Goal: Task Accomplishment & Management: Complete application form

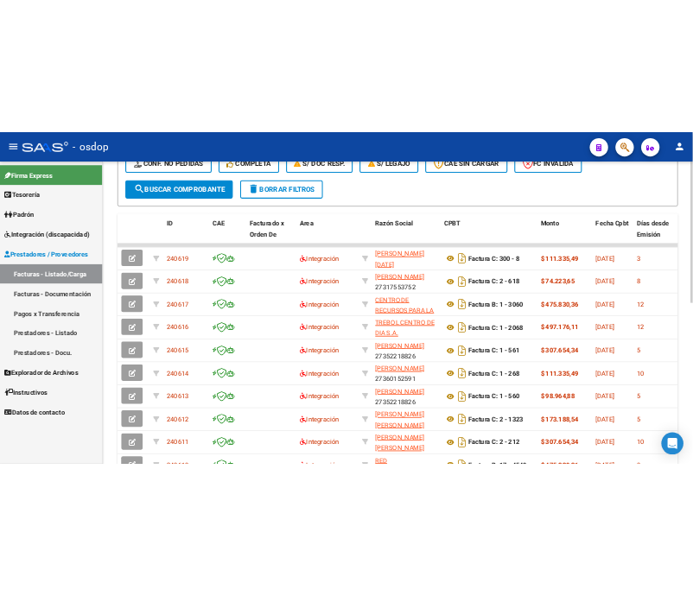
scroll to position [505, 0]
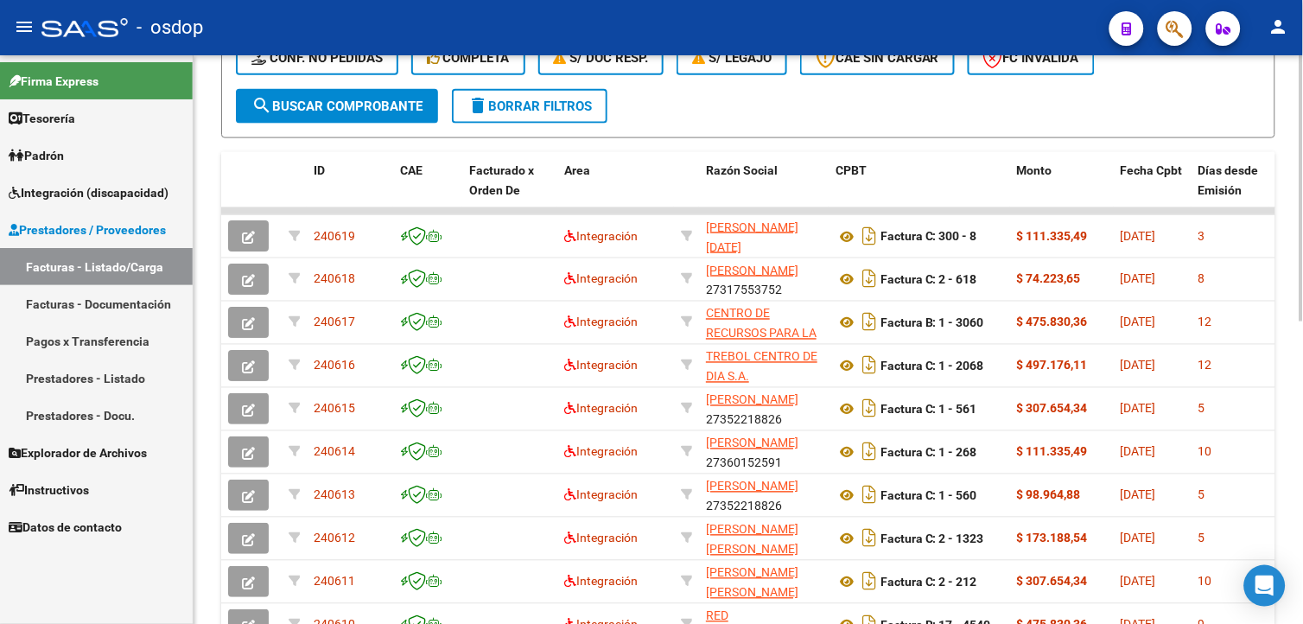
click at [1302, 543] on html "menu - osdop person Firma Express Tesorería Extractos Procesados (csv) Extracto…" at bounding box center [651, 312] width 1303 height 624
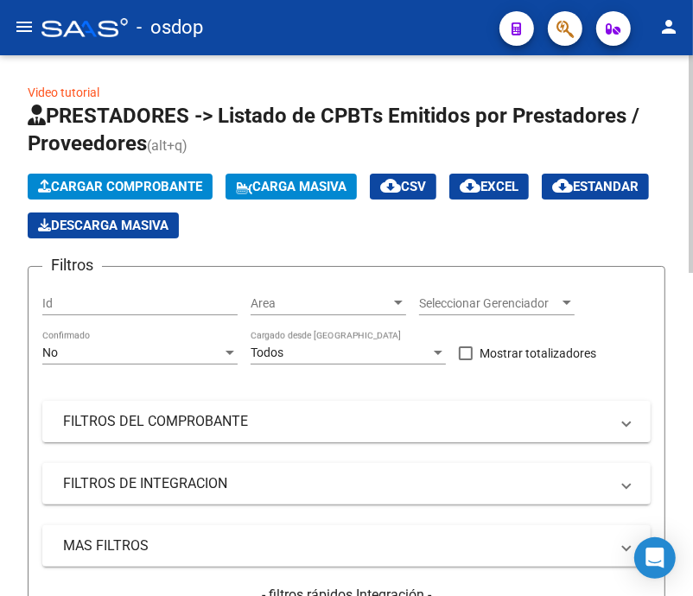
scroll to position [80, 0]
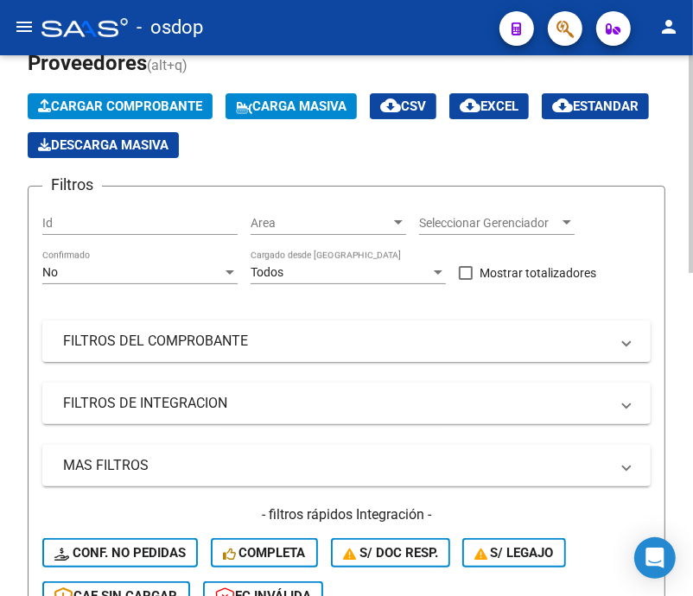
click at [693, 297] on html "menu - osdop person Firma Express Tesorería Extractos Procesados (csv) Extracto…" at bounding box center [346, 298] width 693 height 596
click at [184, 349] on mat-panel-title "FILTROS DEL COMPROBANTE" at bounding box center [336, 341] width 546 height 19
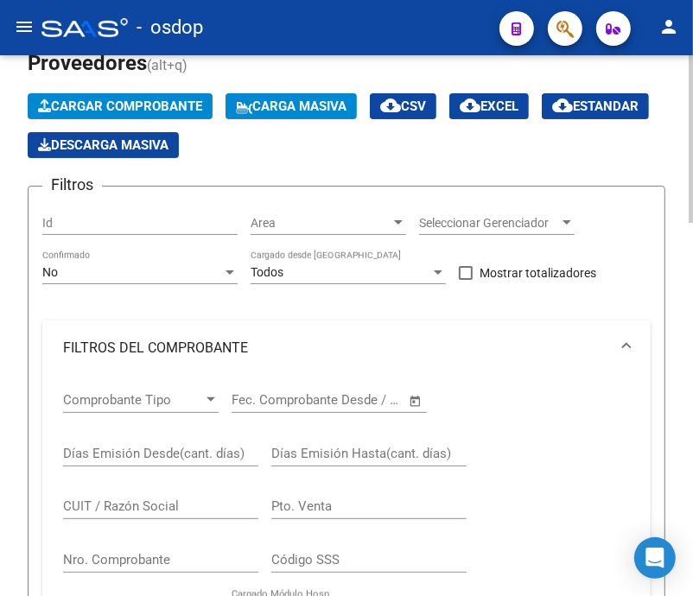
click at [121, 496] on div "CUIT / Razón Social" at bounding box center [160, 500] width 195 height 37
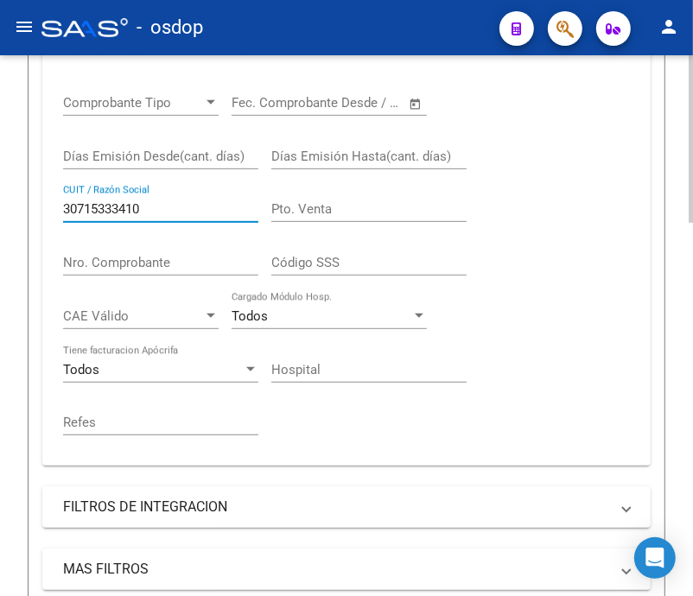
click at [663, 270] on div "Video tutorial PRESTADORES -> Listado de CPBTs Emitidos por Prestadores / Prove…" at bounding box center [348, 546] width 697 height 1736
type input "30715333410"
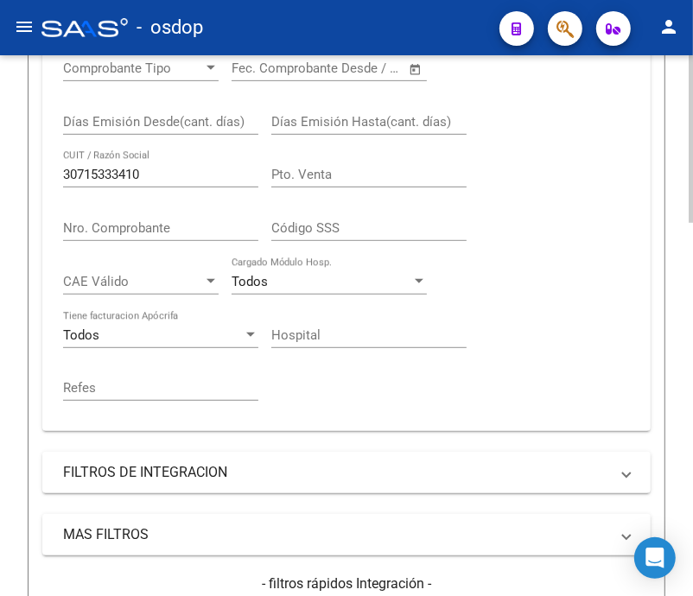
drag, startPoint x: 659, startPoint y: 301, endPoint x: 655, endPoint y: 325, distance: 24.6
click at [655, 324] on form "Filtros Id Area Area Seleccionar Gerenciador Seleccionar Gerenciador No Confirm…" at bounding box center [347, 296] width 638 height 884
drag, startPoint x: 655, startPoint y: 325, endPoint x: 649, endPoint y: 358, distance: 33.4
click at [649, 358] on form "Filtros Id Area Area Seleccionar Gerenciador Seleccionar Gerenciador No Confirm…" at bounding box center [347, 296] width 638 height 884
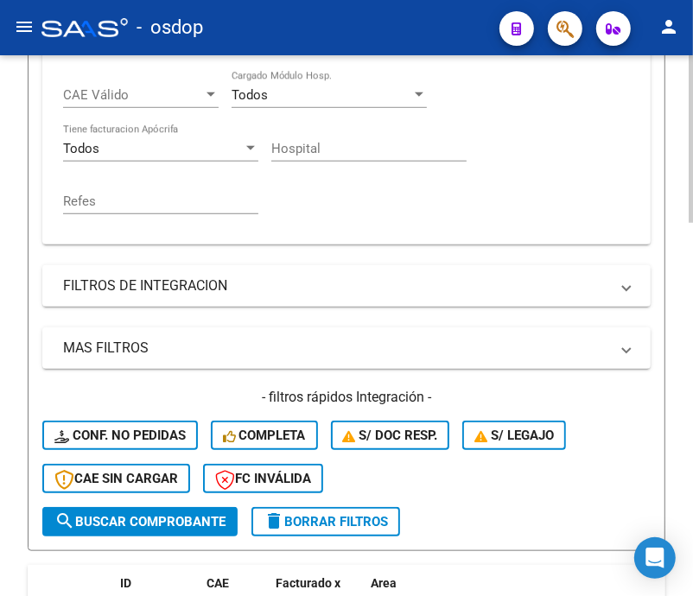
scroll to position [626, 0]
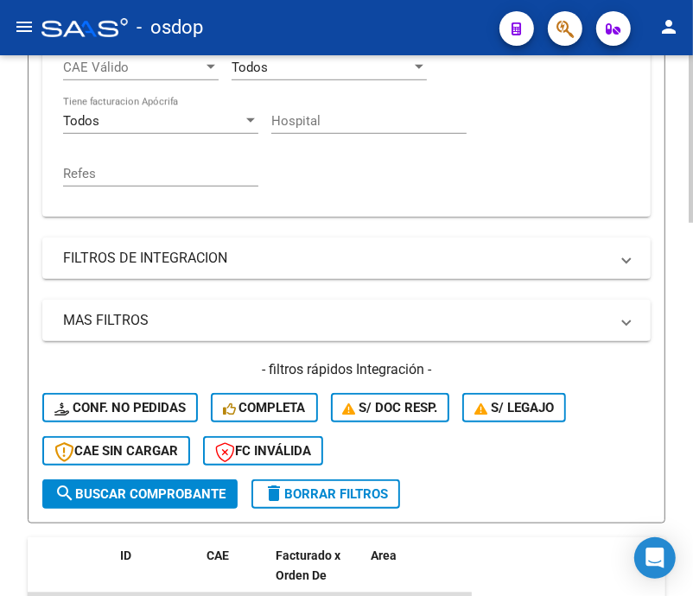
click at [682, 359] on div "Video tutorial PRESTADORES -> Listado de CPBTs Emitidos por Prestadores / Prove…" at bounding box center [348, 297] width 697 height 1736
click at [125, 486] on span "search Buscar Comprobante" at bounding box center [139, 494] width 171 height 16
click at [692, 364] on div at bounding box center [691, 415] width 4 height 215
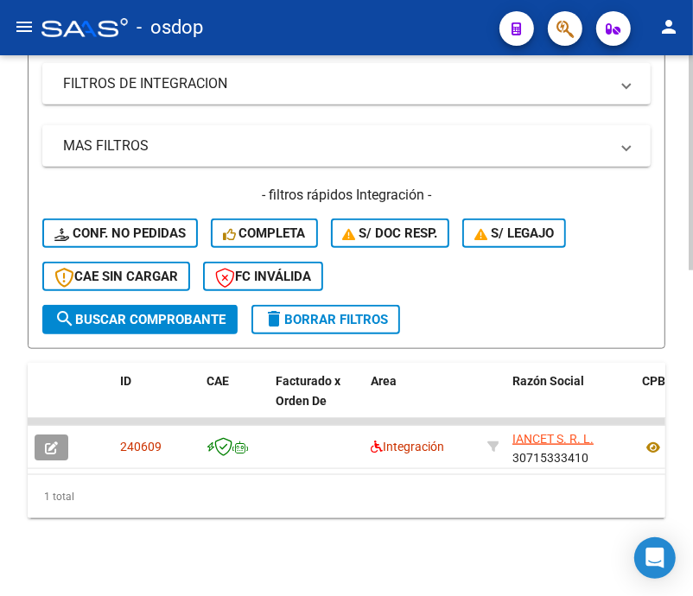
scroll to position [819, 0]
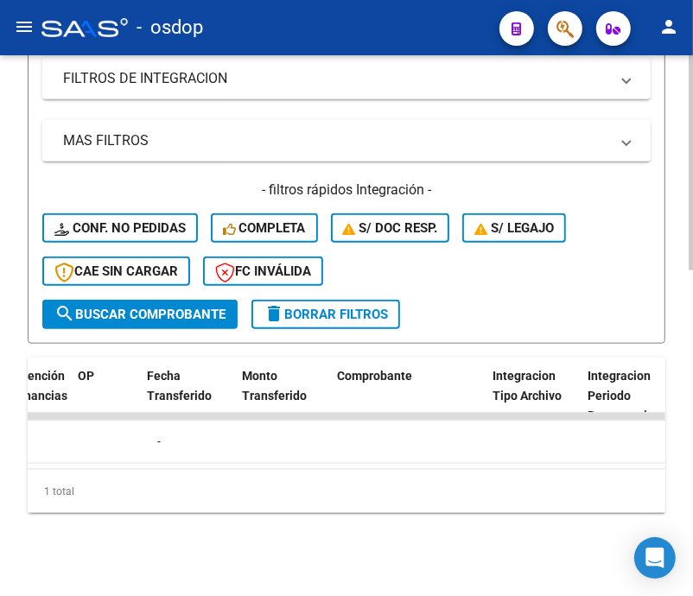
scroll to position [0, 1634]
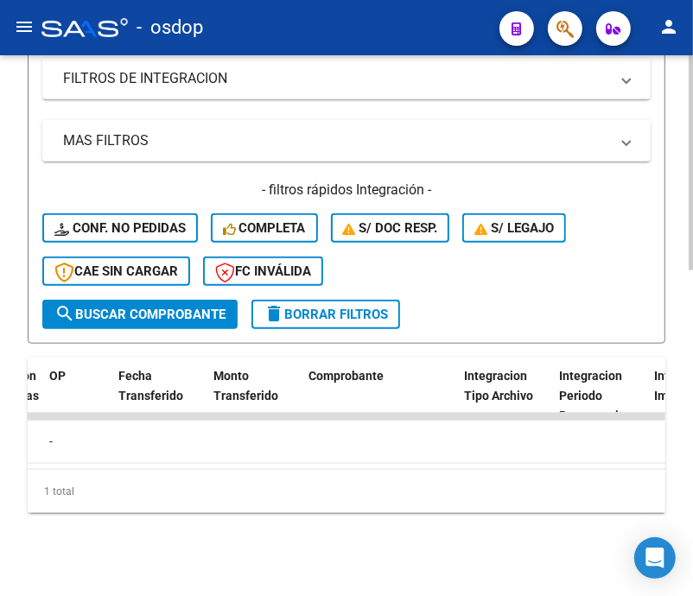
drag, startPoint x: 320, startPoint y: 453, endPoint x: 438, endPoint y: 453, distance: 118.4
click at [438, 453] on datatable-body "240609 Integración IANCET S. R. L. 30715333410 Factura C: 3 - 1690 $ 475.830,36…" at bounding box center [347, 441] width 638 height 56
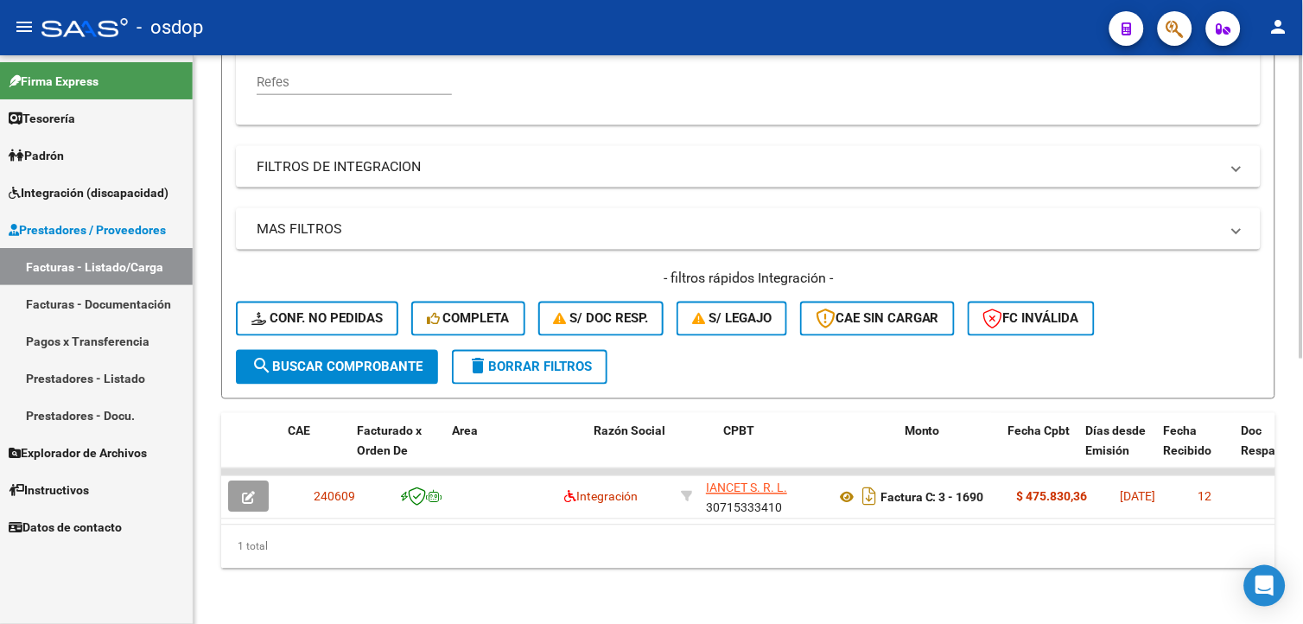
scroll to position [0, 270]
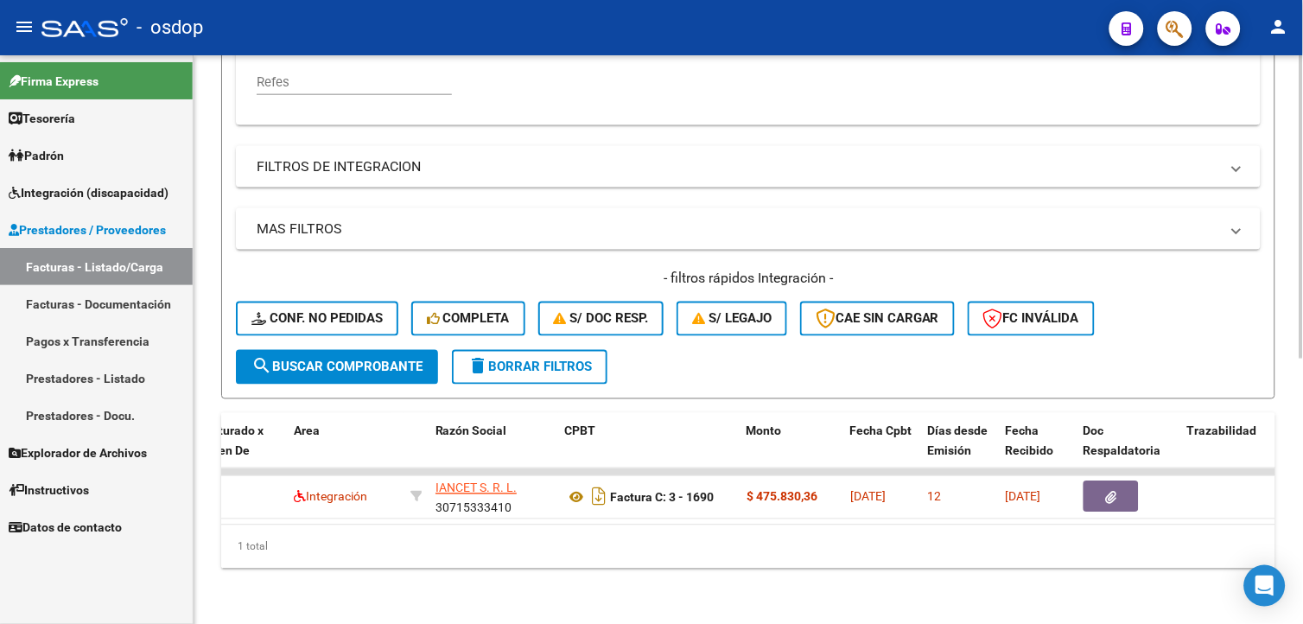
drag, startPoint x: 613, startPoint y: 528, endPoint x: 713, endPoint y: 530, distance: 99.4
click at [713, 530] on div "ID CAE Facturado x Orden De Area Razón Social CPBT Monto Fecha Cpbt Días desde …" at bounding box center [748, 490] width 1054 height 155
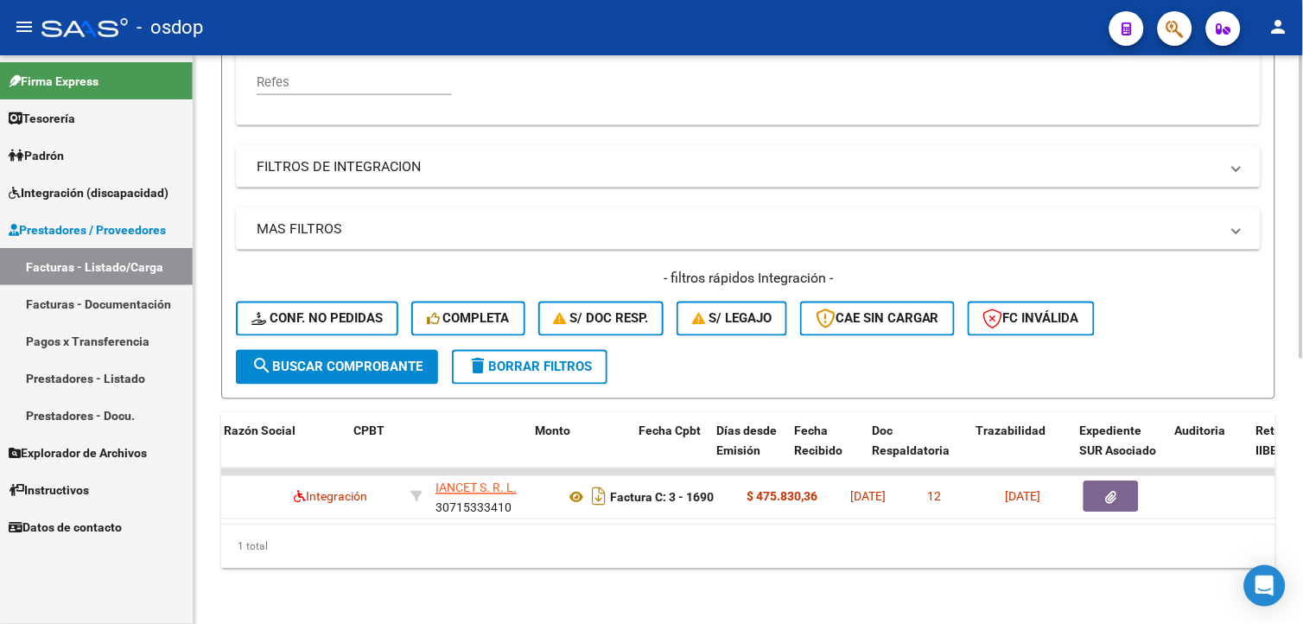
scroll to position [0, 481]
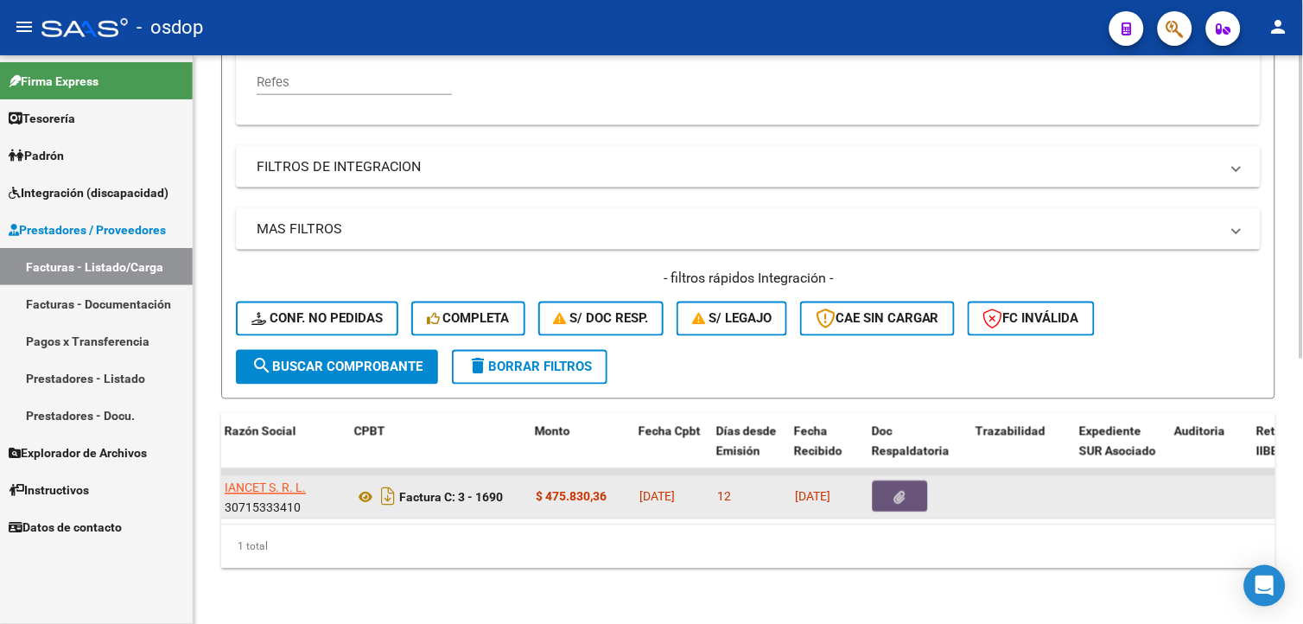
click at [903, 492] on icon "button" at bounding box center [900, 498] width 11 height 13
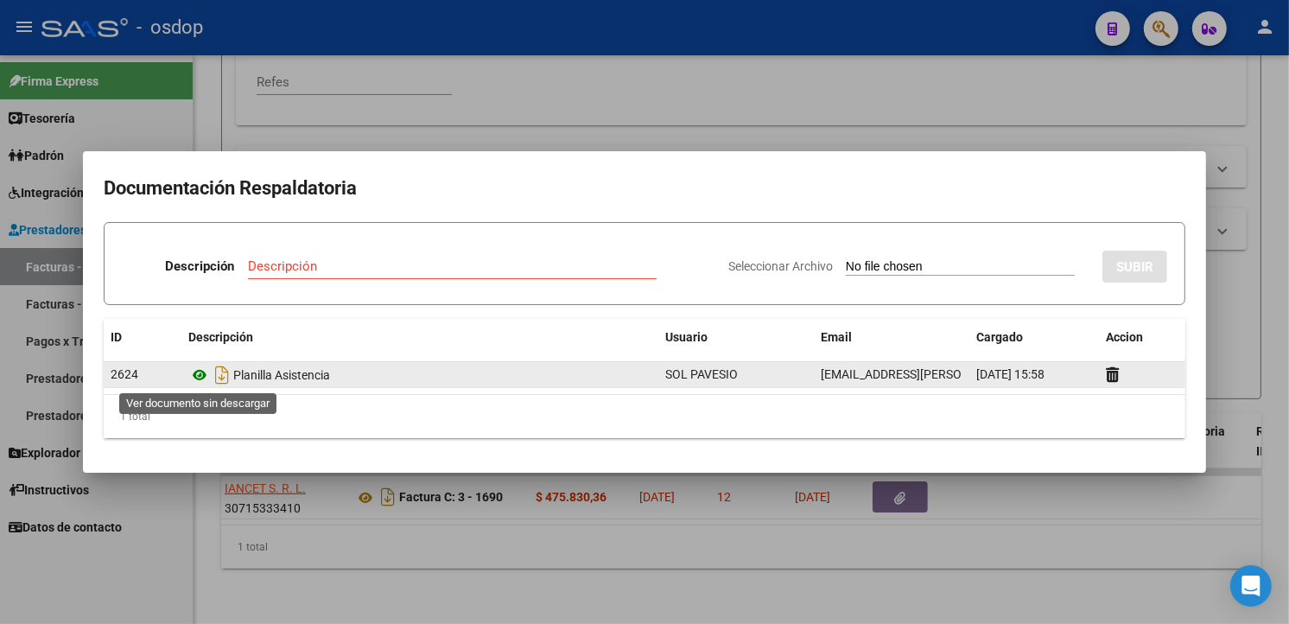
click at [202, 375] on icon at bounding box center [199, 375] width 22 height 21
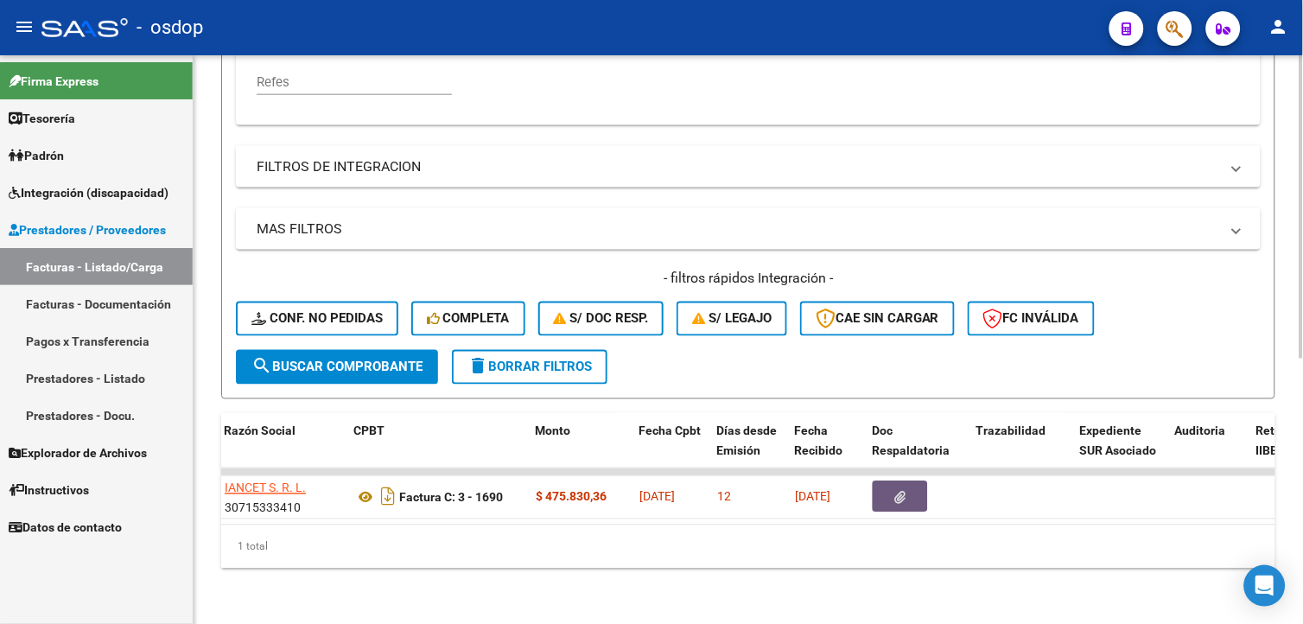
click at [536, 365] on button "delete Borrar Filtros" at bounding box center [529, 367] width 155 height 35
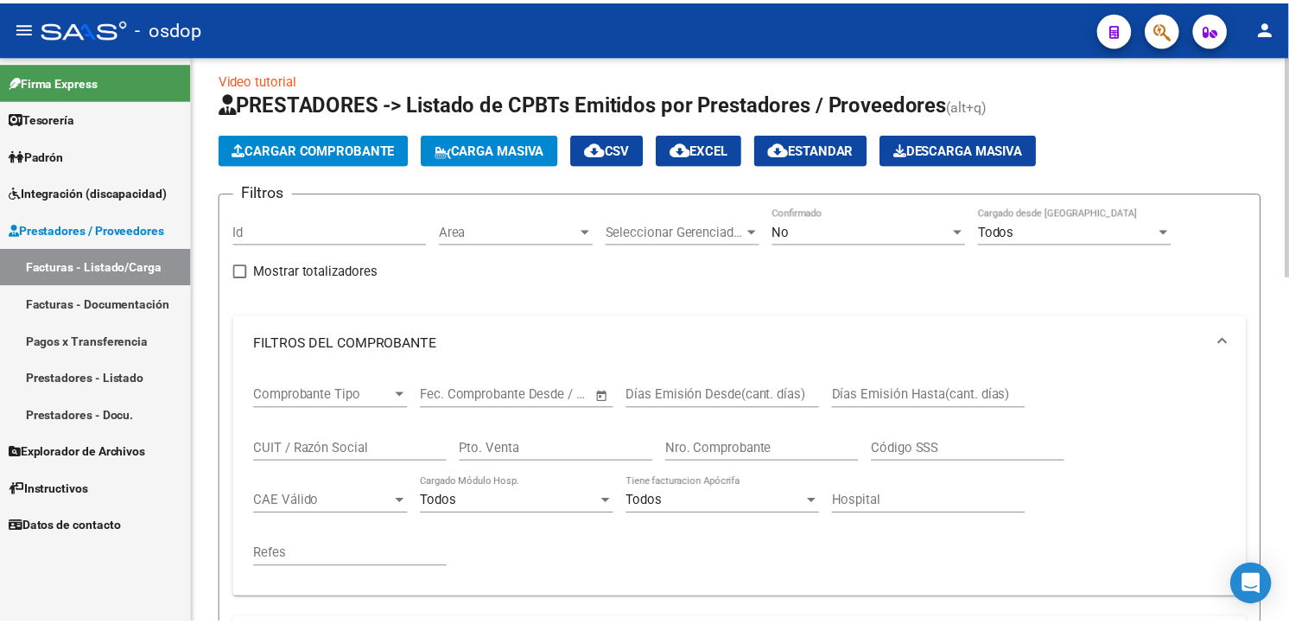
scroll to position [0, 0]
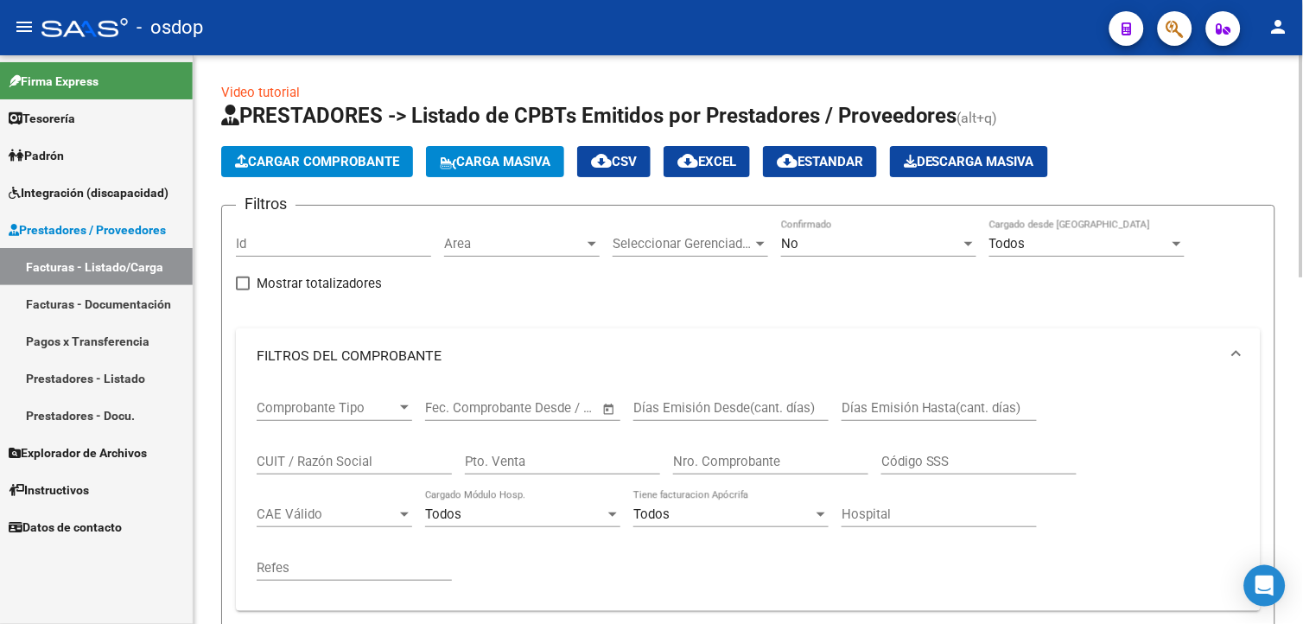
click at [1302, 179] on html "menu - osdop person Firma Express Tesorería Extractos Procesados (csv) Extracto…" at bounding box center [651, 312] width 1303 height 624
click at [385, 159] on span "Cargar Comprobante" at bounding box center [317, 162] width 164 height 16
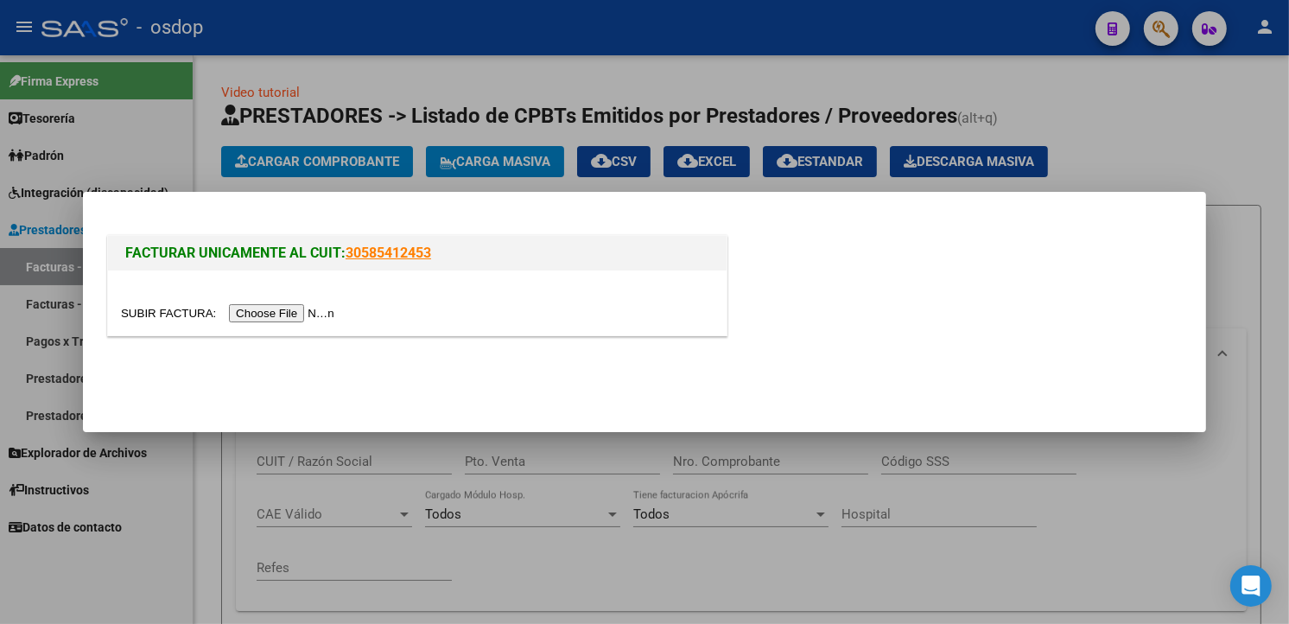
click at [263, 309] on input "file" at bounding box center [230, 313] width 219 height 18
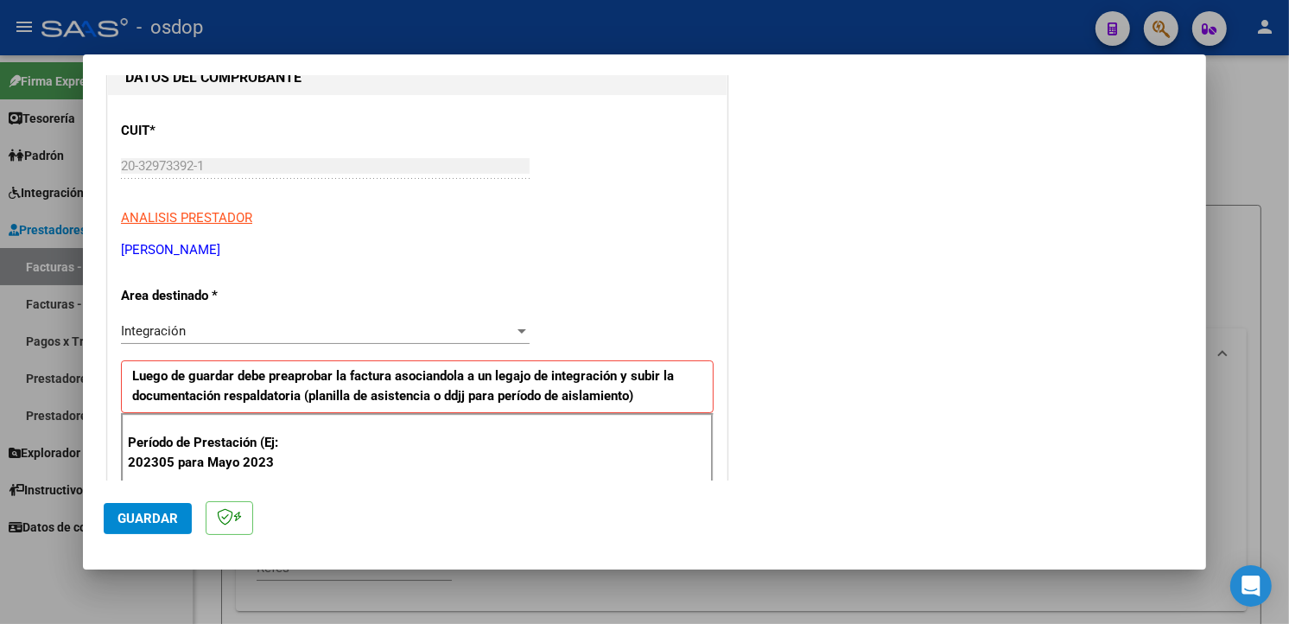
scroll to position [361, 0]
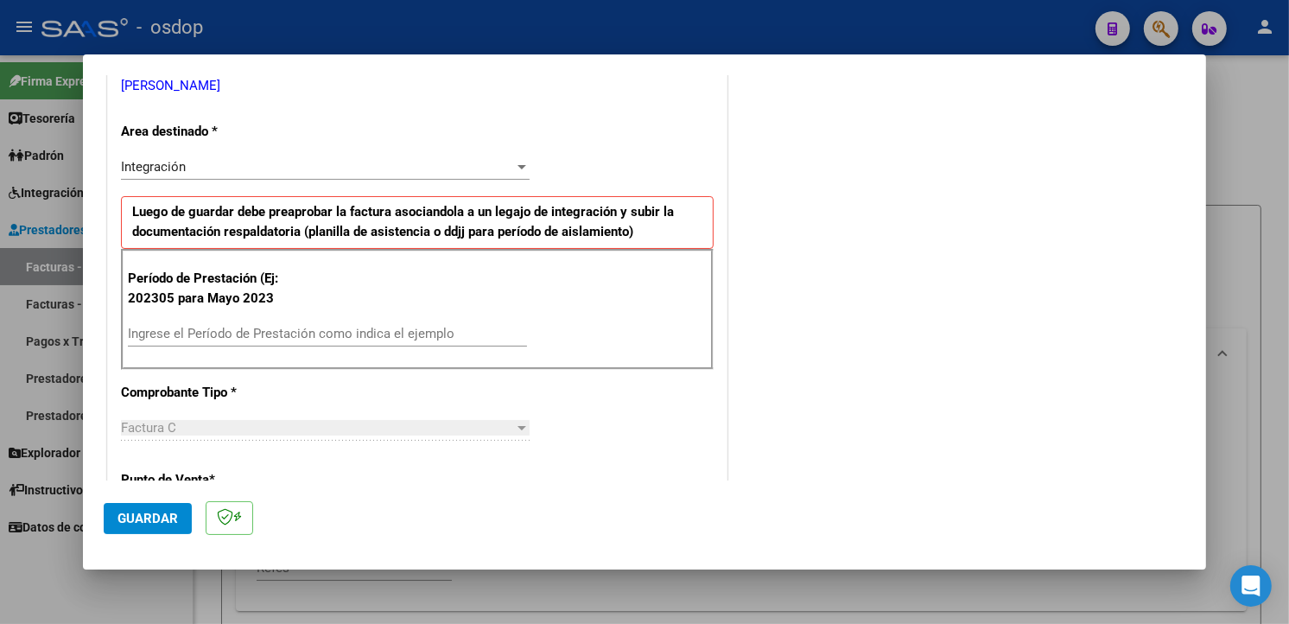
click at [233, 328] on input "Ingrese el Período de Prestación como indica el ejemplo" at bounding box center [327, 334] width 399 height 16
type input "202507"
click at [1107, 346] on div "COMENTARIOS Comentarios De la Obra Social: Comentarios de la Obra Social (no vi…" at bounding box center [958, 533] width 454 height 1599
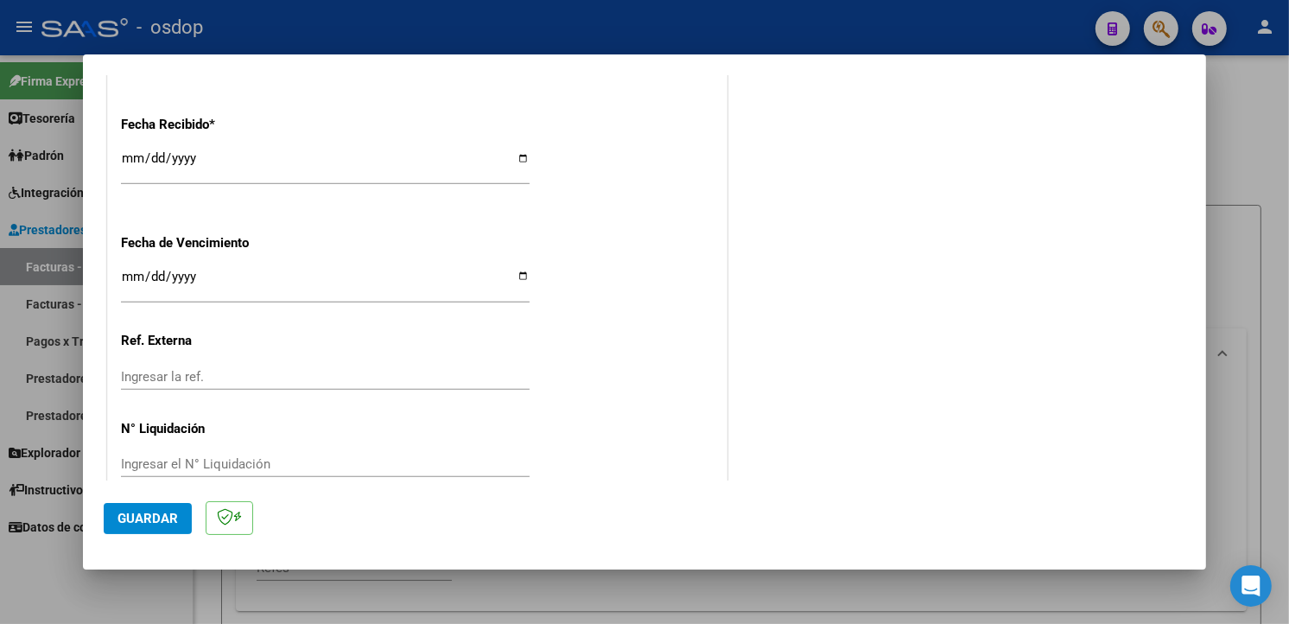
scroll to position [1212, 0]
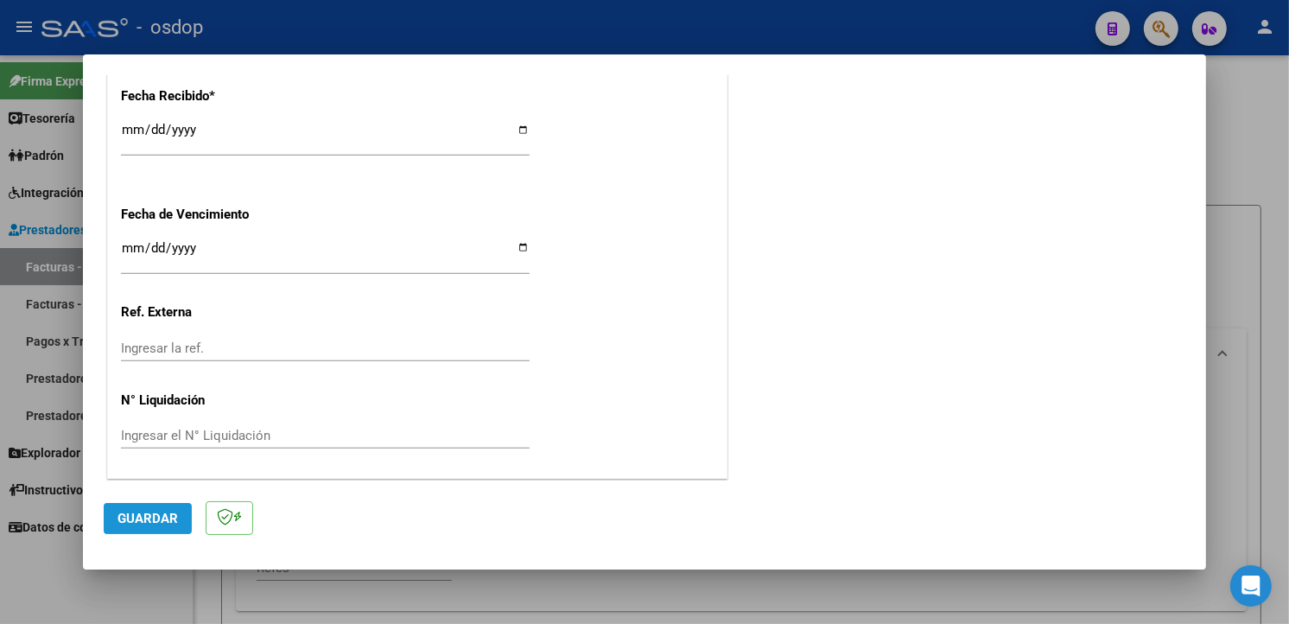
click at [157, 511] on span "Guardar" at bounding box center [147, 519] width 60 height 16
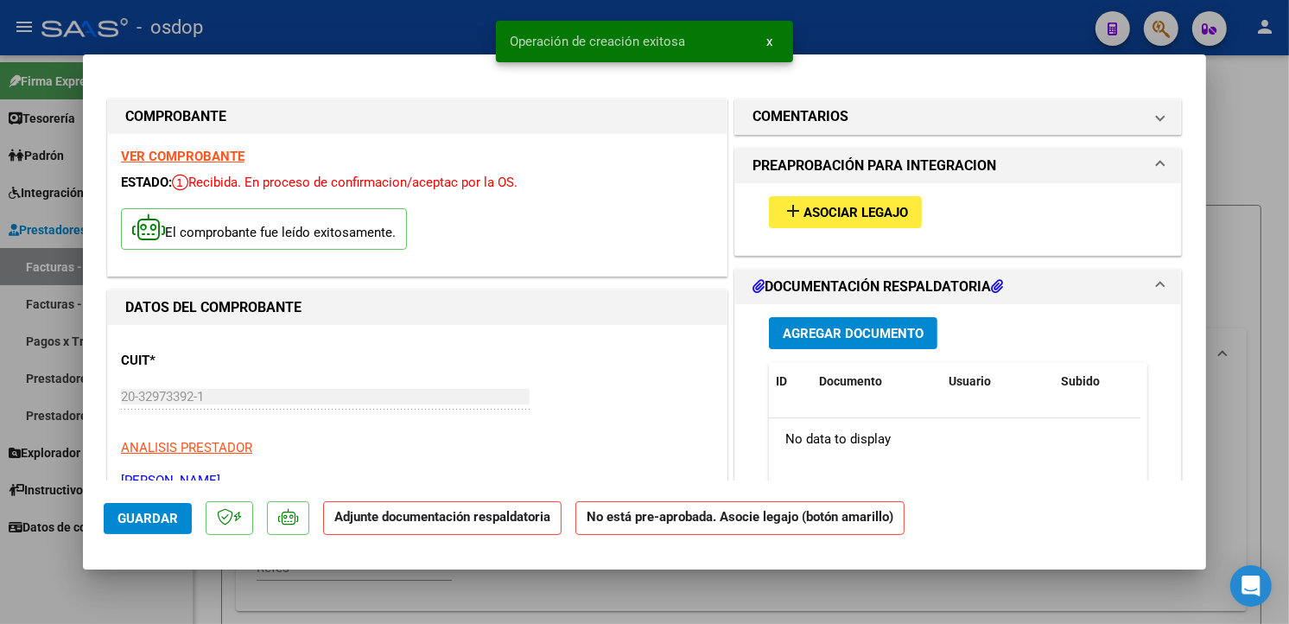
click at [835, 206] on span "Asociar Legajo" at bounding box center [855, 213] width 105 height 16
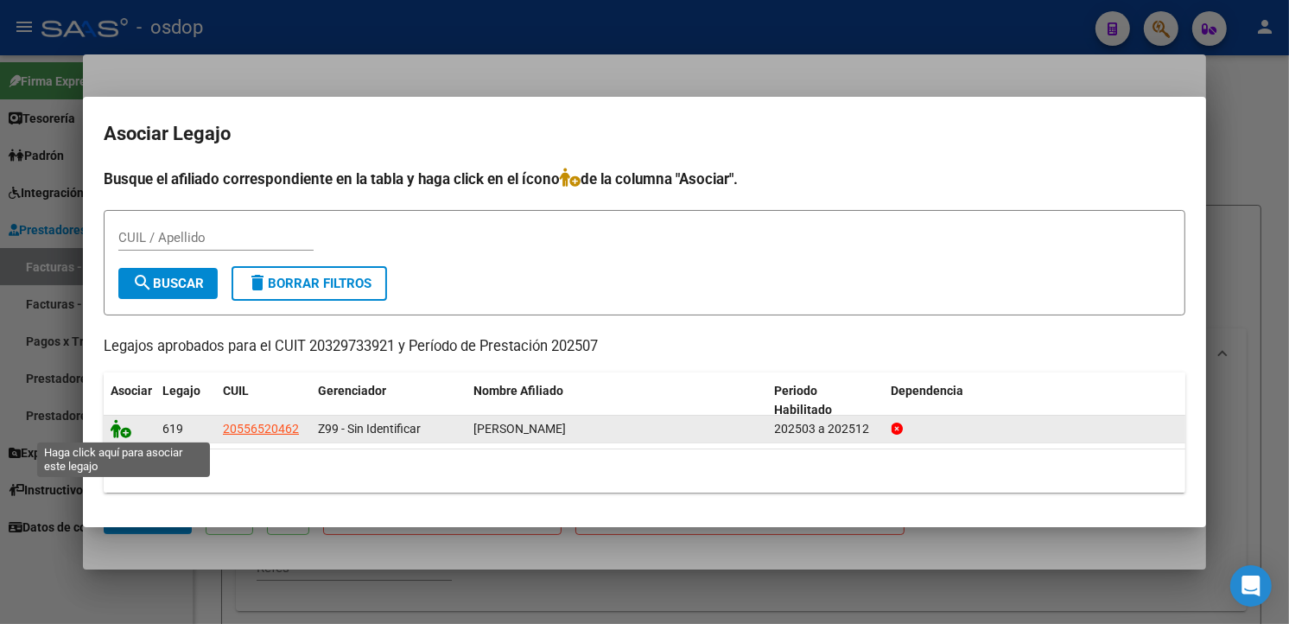
click at [118, 426] on icon at bounding box center [121, 428] width 21 height 19
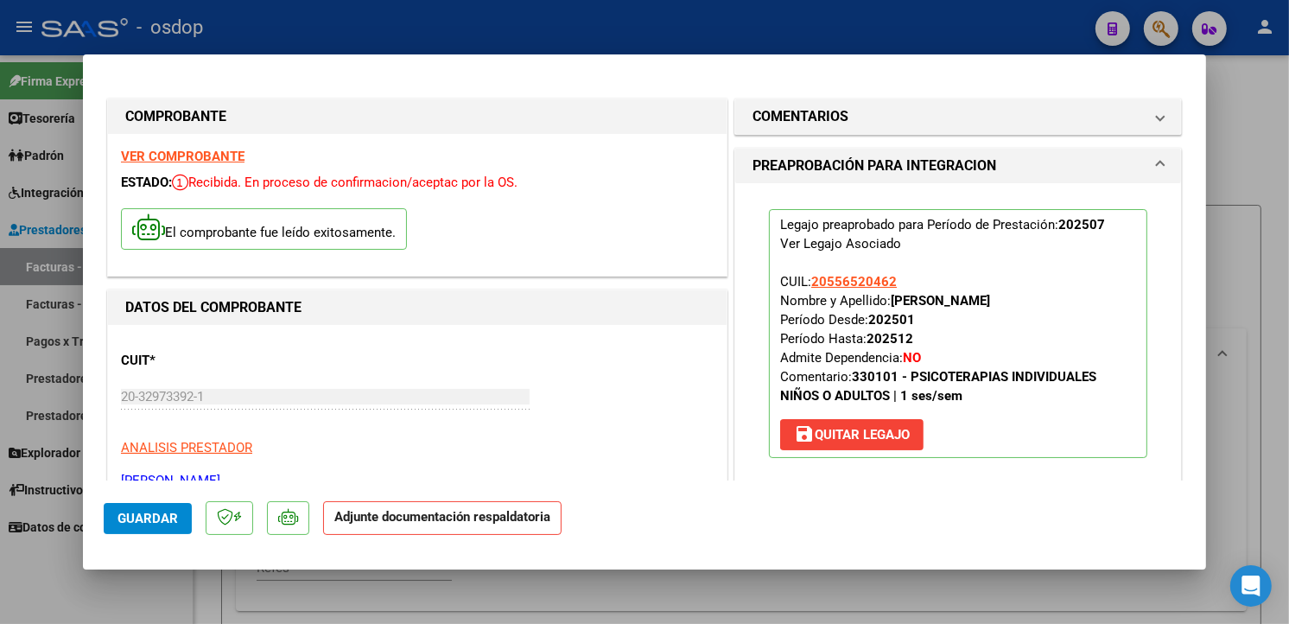
scroll to position [401, 0]
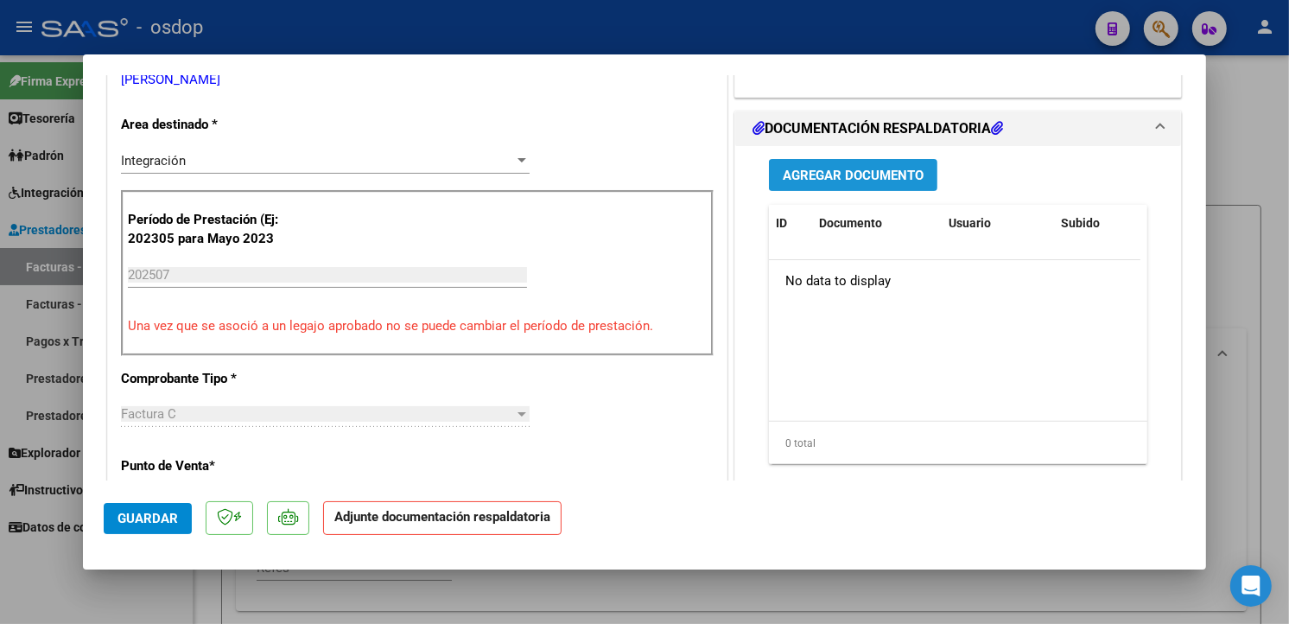
click at [791, 175] on span "Agregar Documento" at bounding box center [853, 176] width 141 height 16
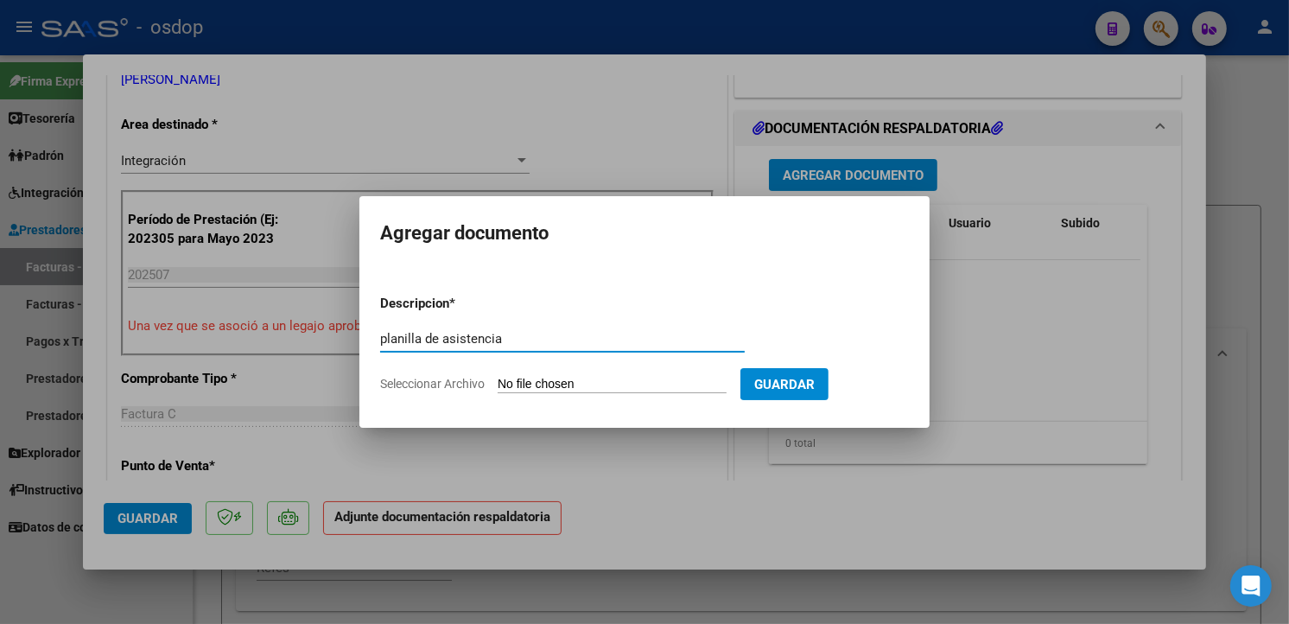
type input "planilla de asistencia"
click at [613, 378] on input "Seleccionar Archivo" at bounding box center [612, 385] width 229 height 16
type input "C:\fakepath\Asistencia julio.PDF"
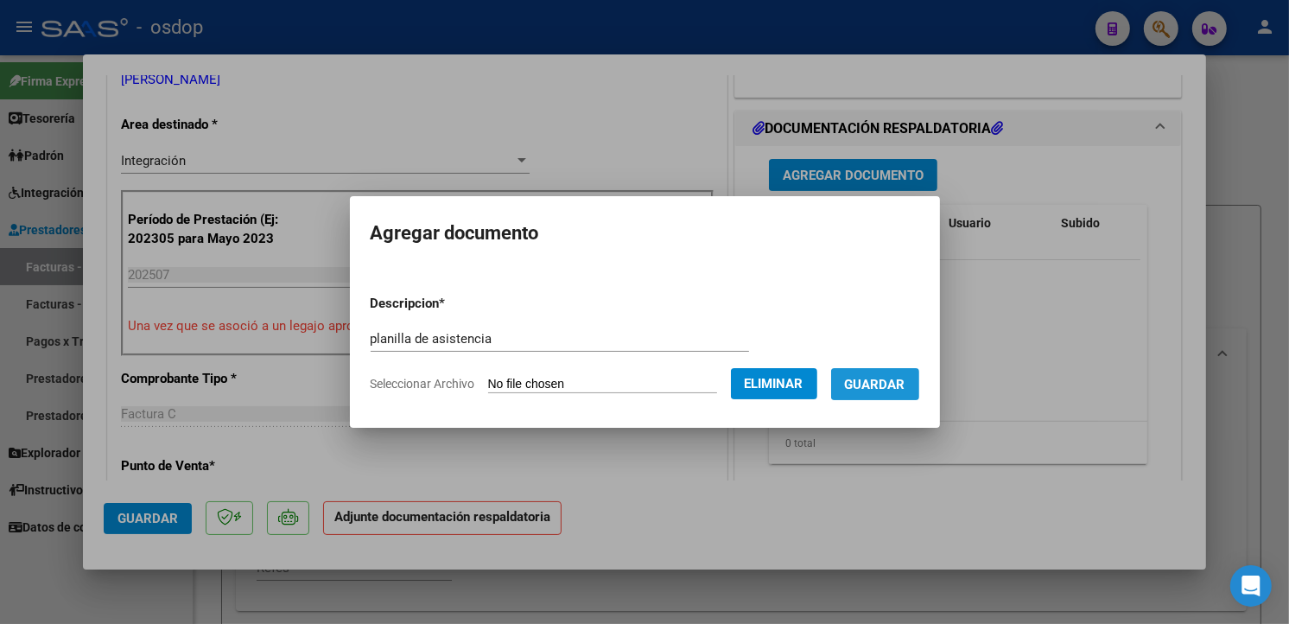
click at [901, 376] on span "Guardar" at bounding box center [875, 384] width 60 height 16
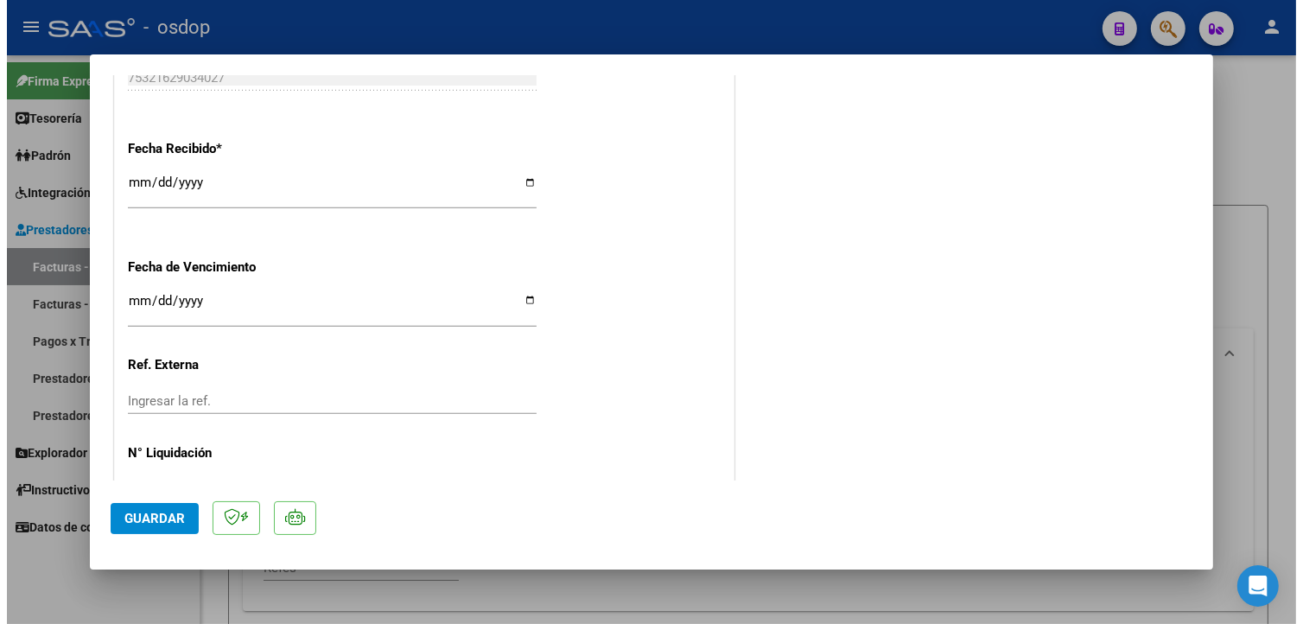
scroll to position [1238, 0]
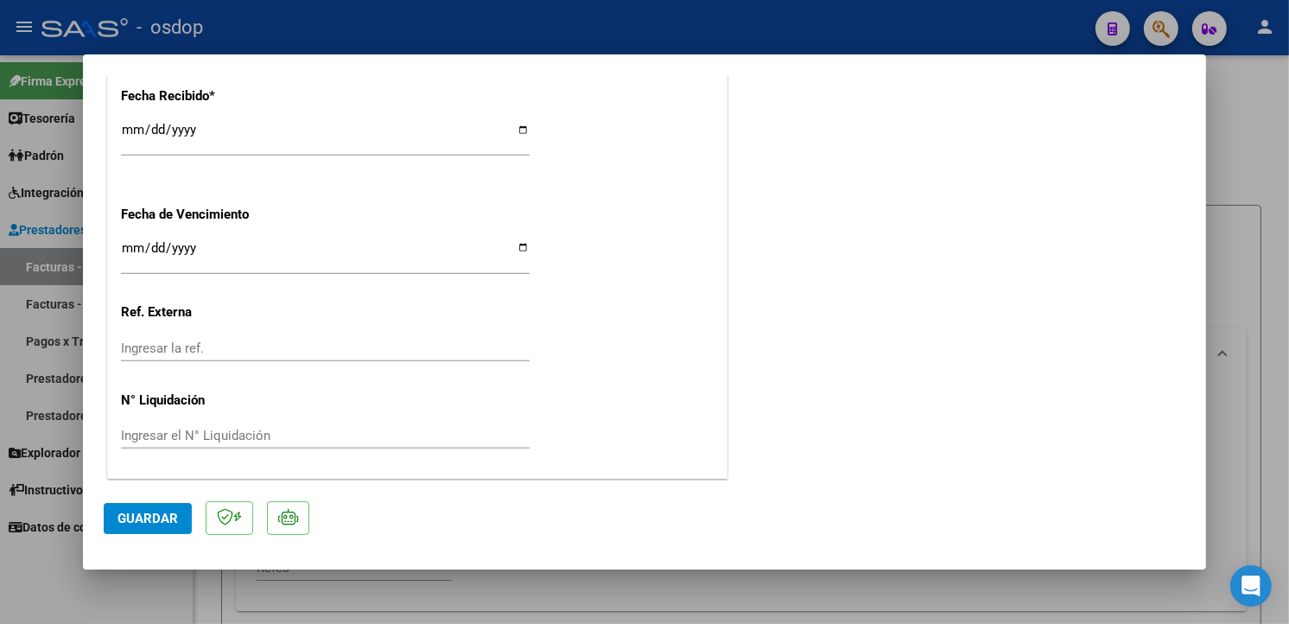
click at [142, 520] on span "Guardar" at bounding box center [147, 519] width 60 height 16
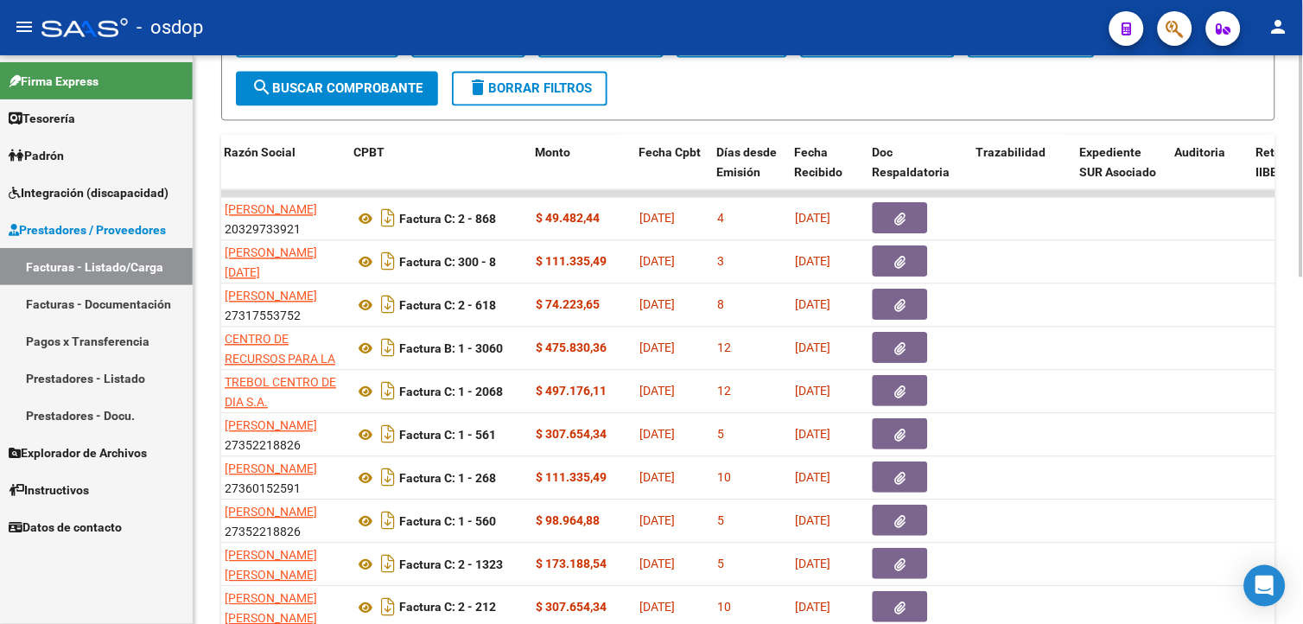
scroll to position [727, 0]
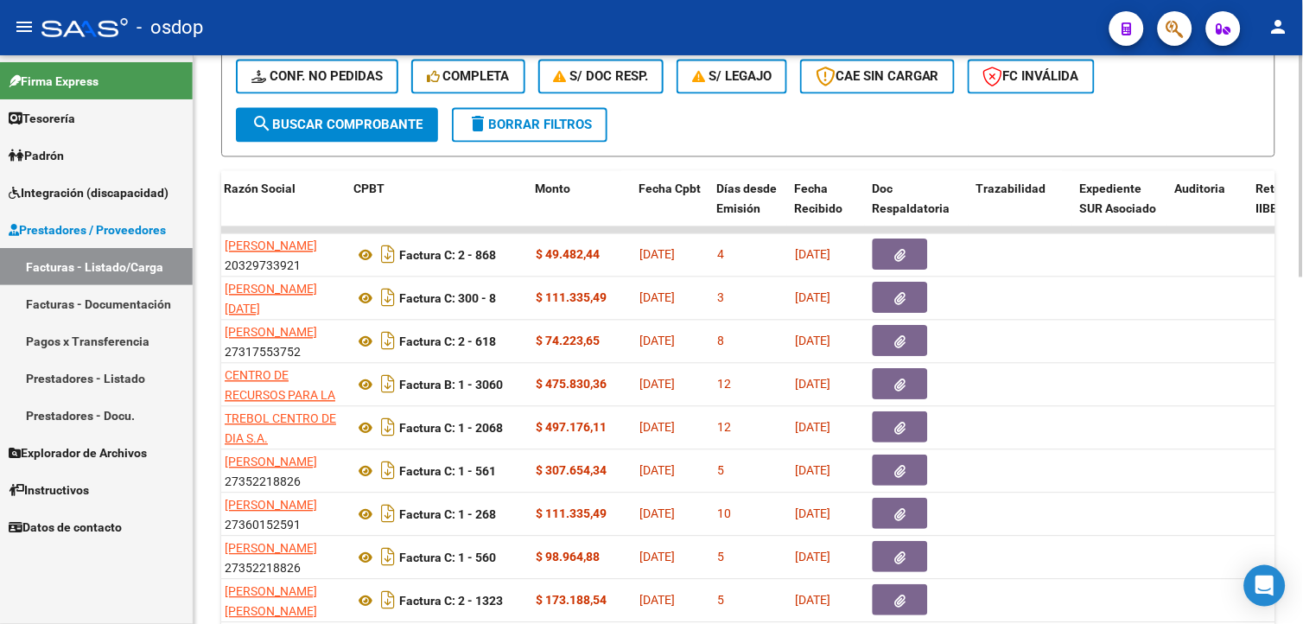
click at [1302, 501] on html "menu - osdop person Firma Express Tesorería Extractos Procesados (csv) Extracto…" at bounding box center [651, 312] width 1303 height 624
drag, startPoint x: 1298, startPoint y: 530, endPoint x: 1302, endPoint y: 507, distance: 22.7
click at [1302, 568] on html "menu - osdop person Firma Express Tesorería Extractos Procesados (csv) Extracto…" at bounding box center [651, 312] width 1303 height 624
drag, startPoint x: 1298, startPoint y: 467, endPoint x: 1300, endPoint y: 499, distance: 32.0
click at [1300, 499] on div "Video tutorial PRESTADORES -> Listado de CPBTs Emitidos por Prestadores / Prove…" at bounding box center [751, 49] width 1114 height 1443
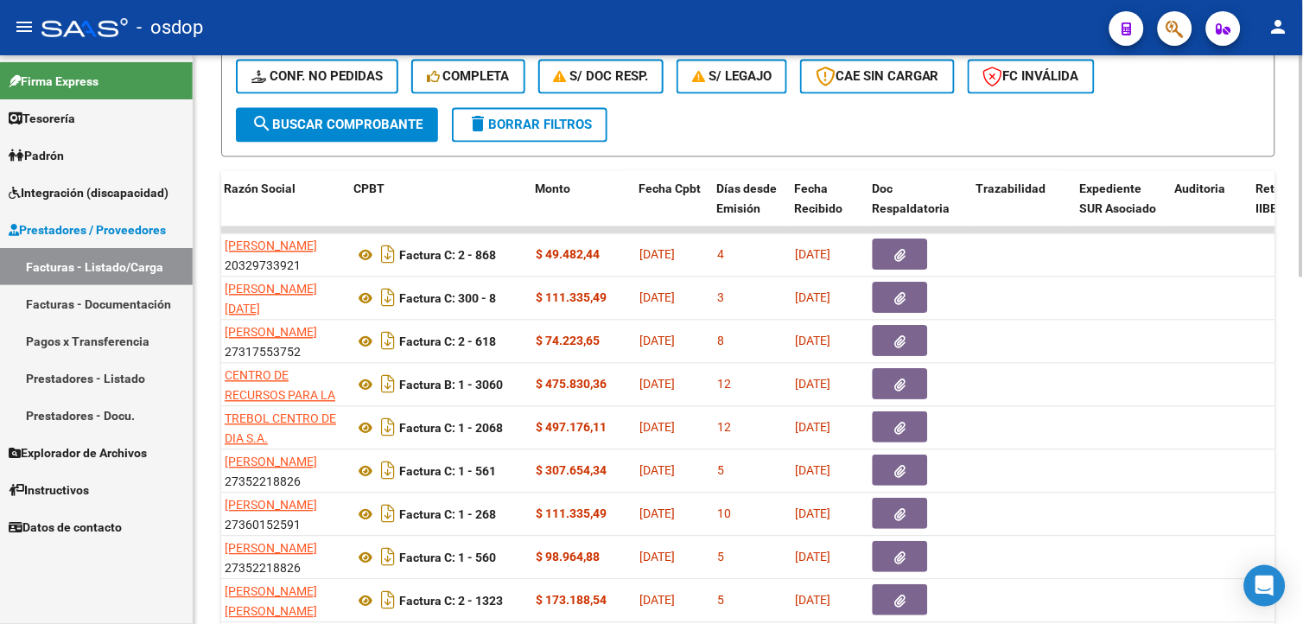
drag, startPoint x: 1300, startPoint y: 499, endPoint x: 1190, endPoint y: 100, distance: 414.1
click at [1190, 100] on div "- filtros rápidos Integración - Conf. no pedidas Completa S/ Doc Resp. S/ legaj…" at bounding box center [748, 67] width 1025 height 81
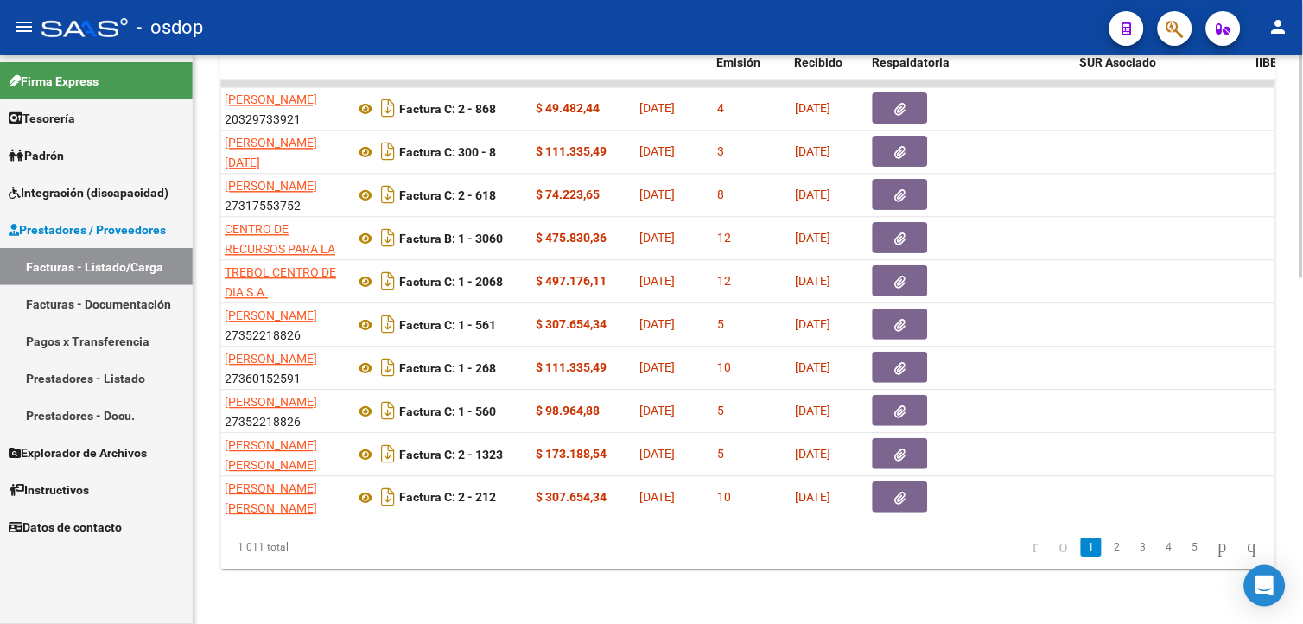
click at [1302, 469] on html "menu - osdop person Firma Express Tesorería Extractos Procesados (csv) Extracto…" at bounding box center [651, 312] width 1303 height 624
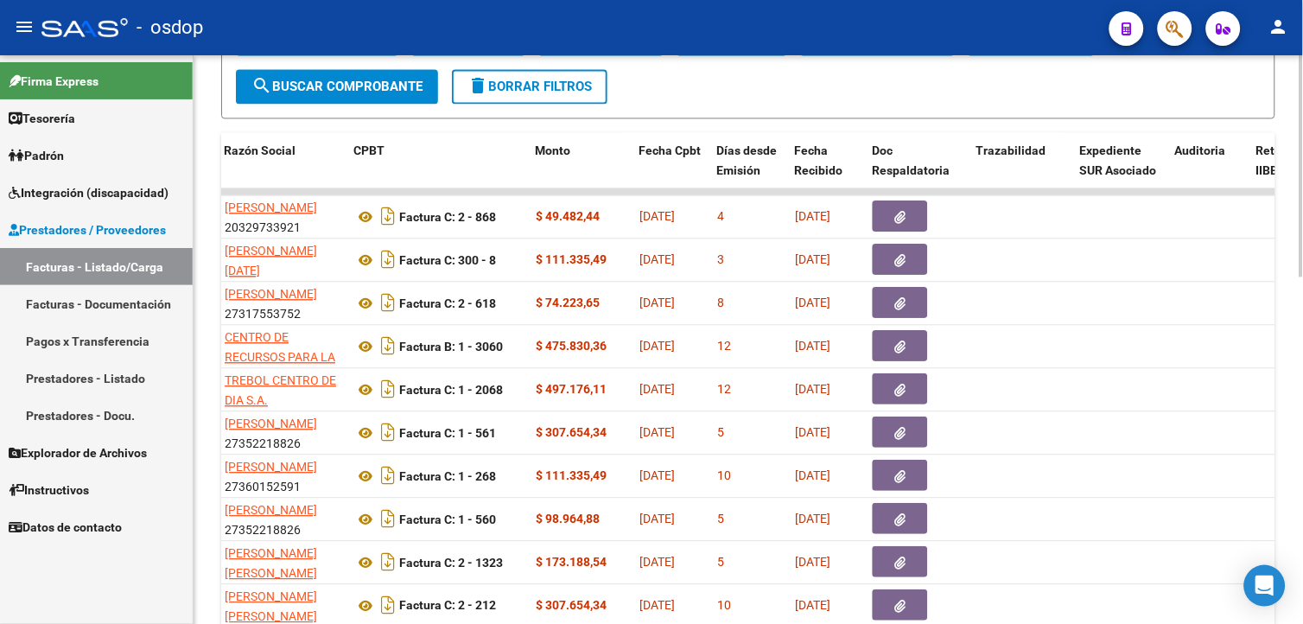
scroll to position [819, 0]
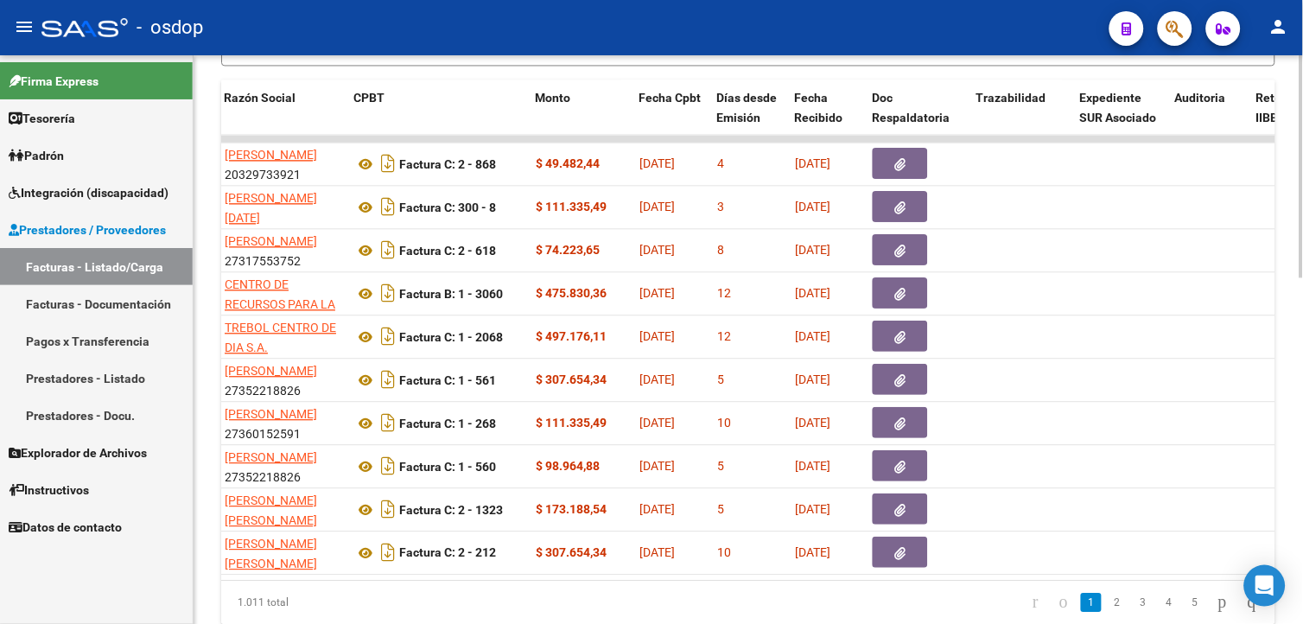
click at [1302, 502] on div at bounding box center [1301, 491] width 4 height 222
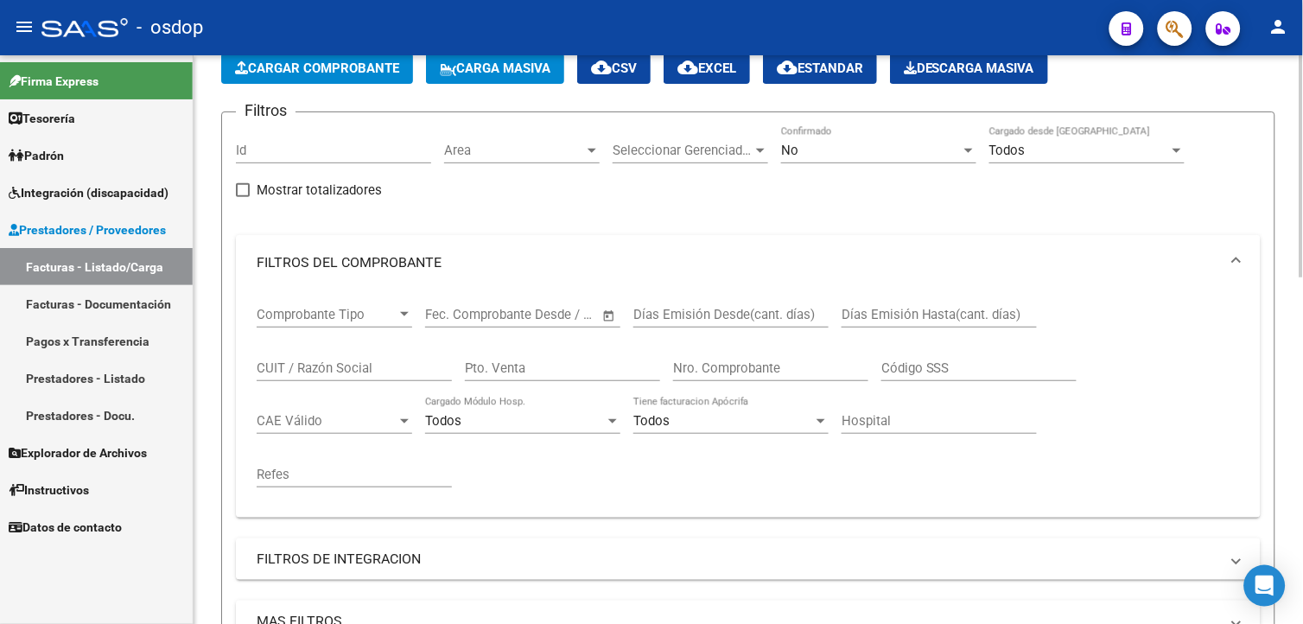
scroll to position [72, 0]
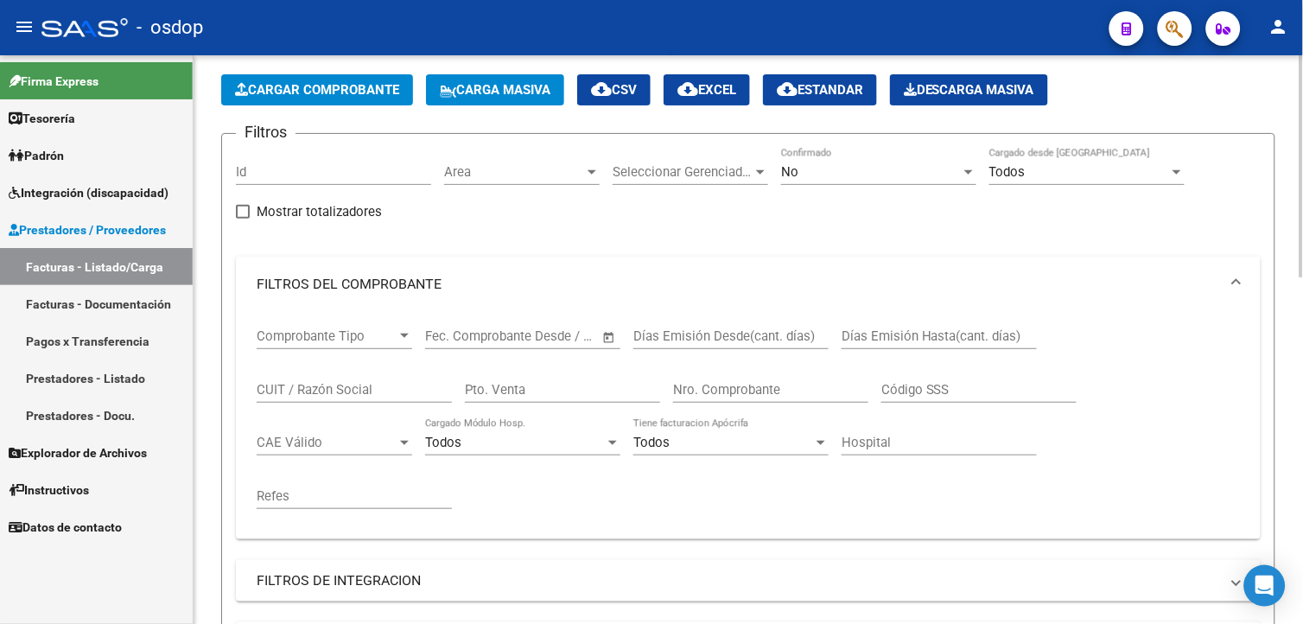
click at [1302, 147] on html "menu - osdop person Firma Express Tesorería Extractos Procesados (csv) Extracto…" at bounding box center [651, 312] width 1303 height 624
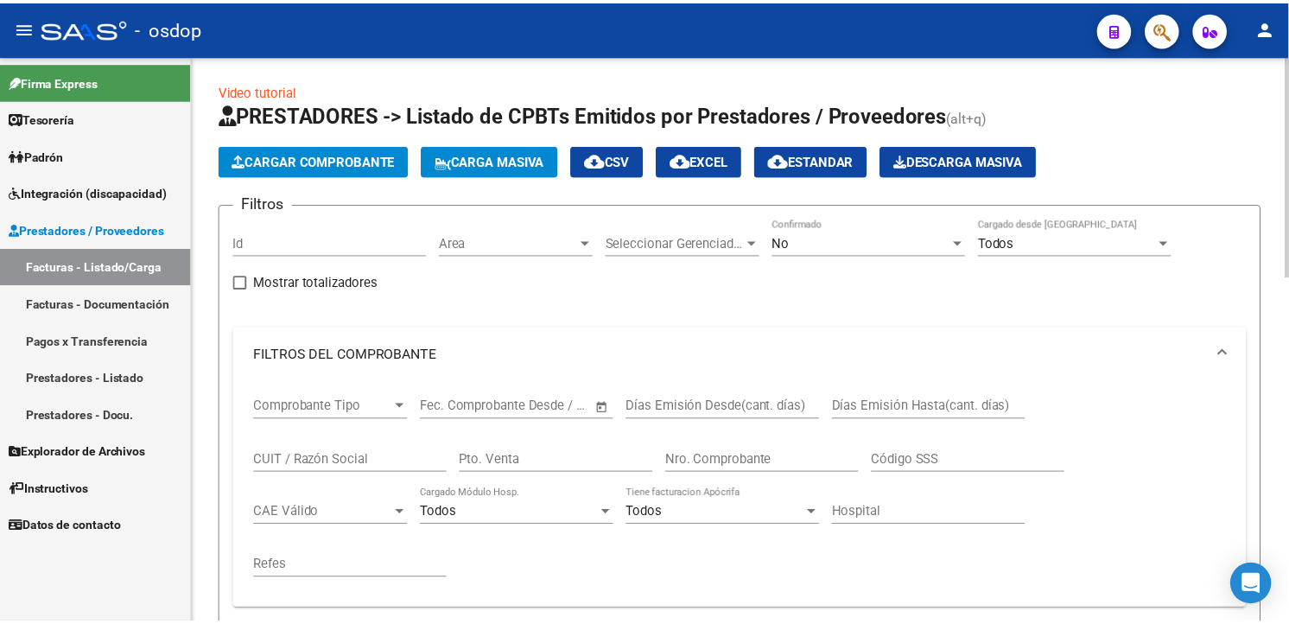
scroll to position [0, 0]
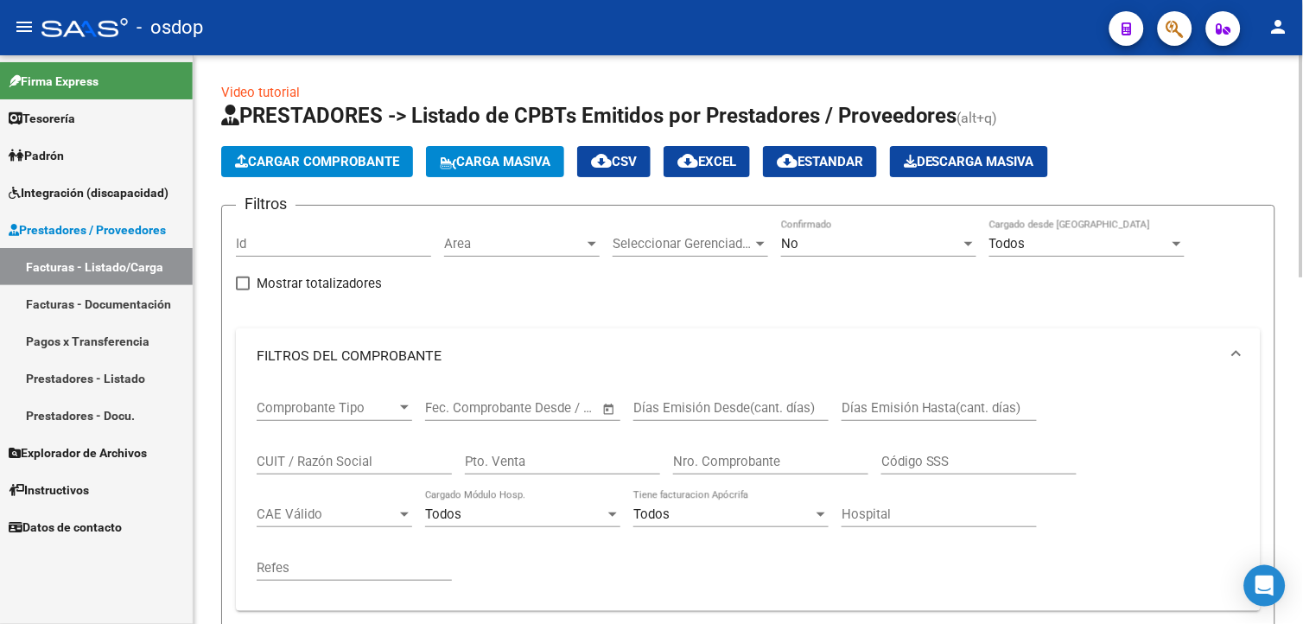
click at [1302, 153] on html "menu - osdop person Firma Express Tesorería Extractos Procesados (csv) Extracto…" at bounding box center [651, 312] width 1303 height 624
click at [301, 147] on button "Cargar Comprobante" at bounding box center [317, 161] width 192 height 31
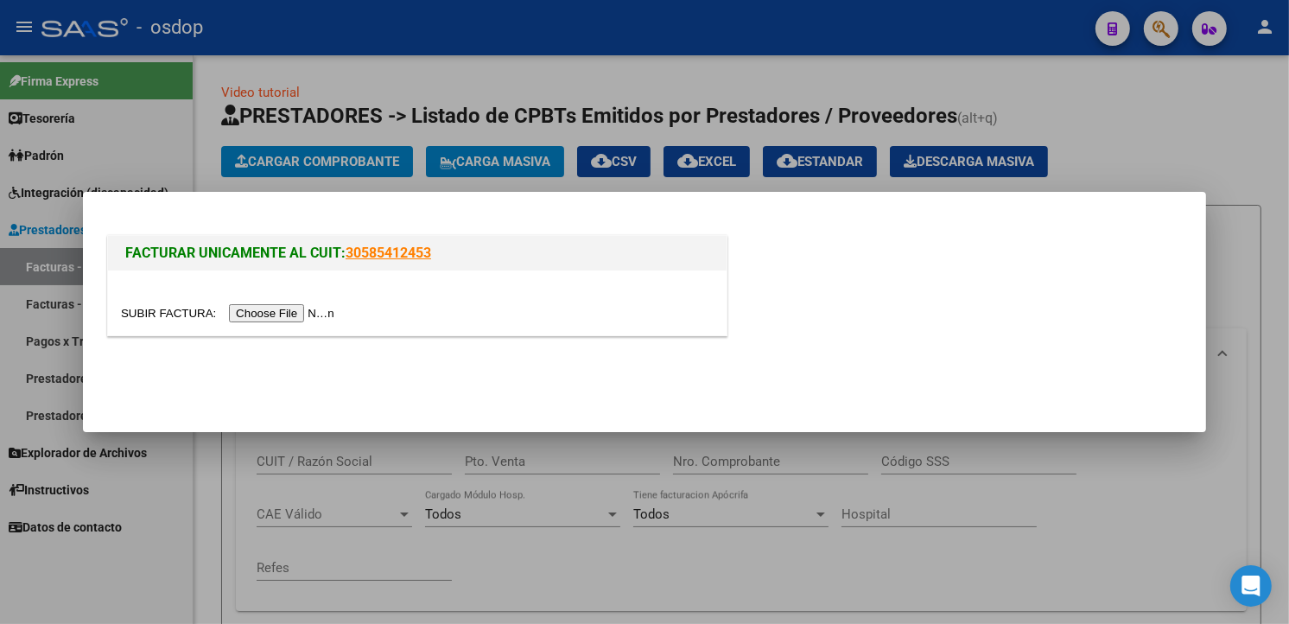
click at [296, 309] on input "file" at bounding box center [230, 313] width 219 height 18
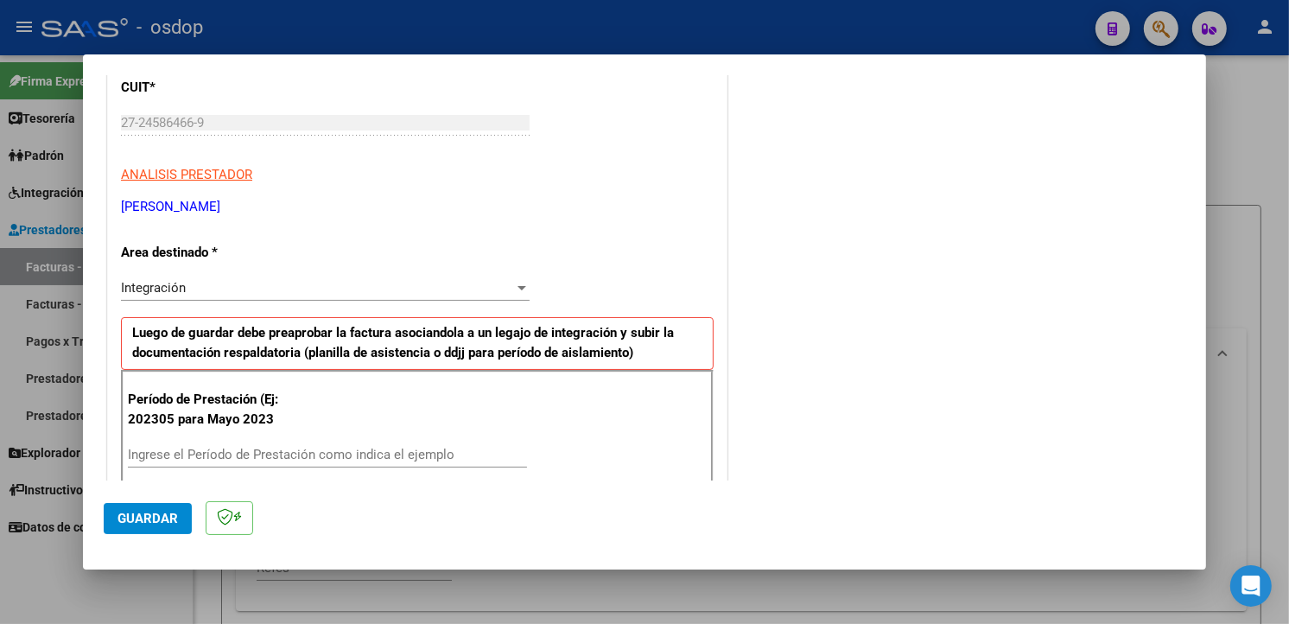
scroll to position [340, 0]
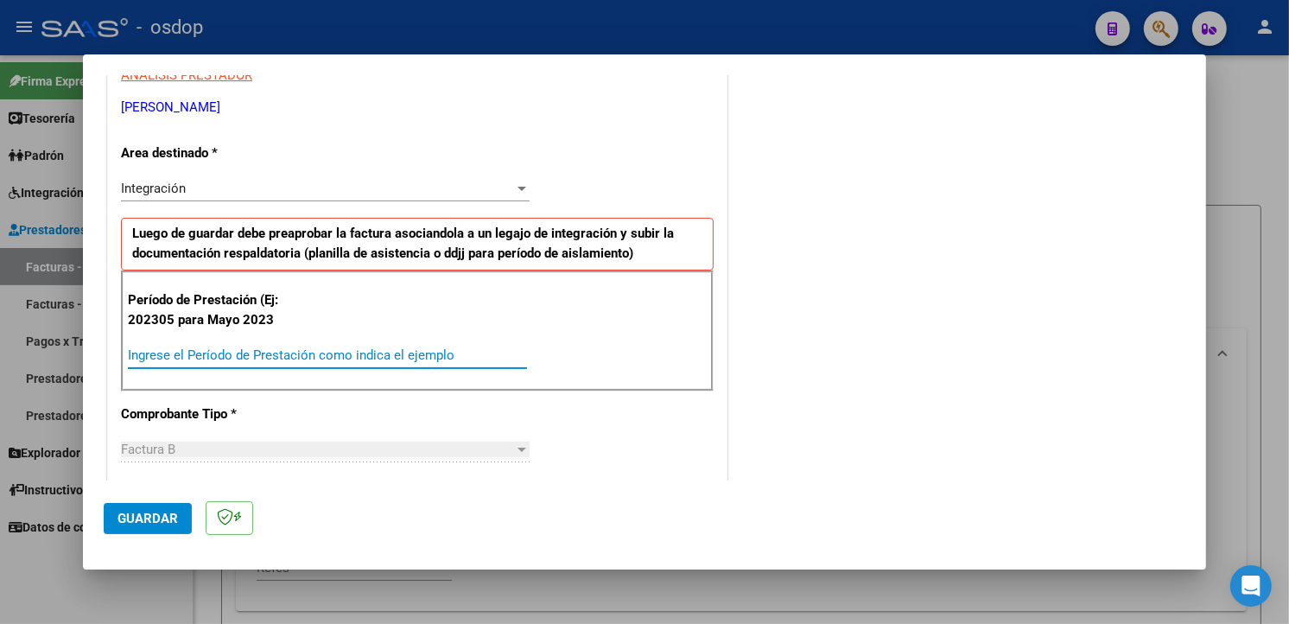
click at [204, 350] on input "Ingrese el Período de Prestación como indica el ejemplo" at bounding box center [327, 355] width 399 height 16
type input "202507"
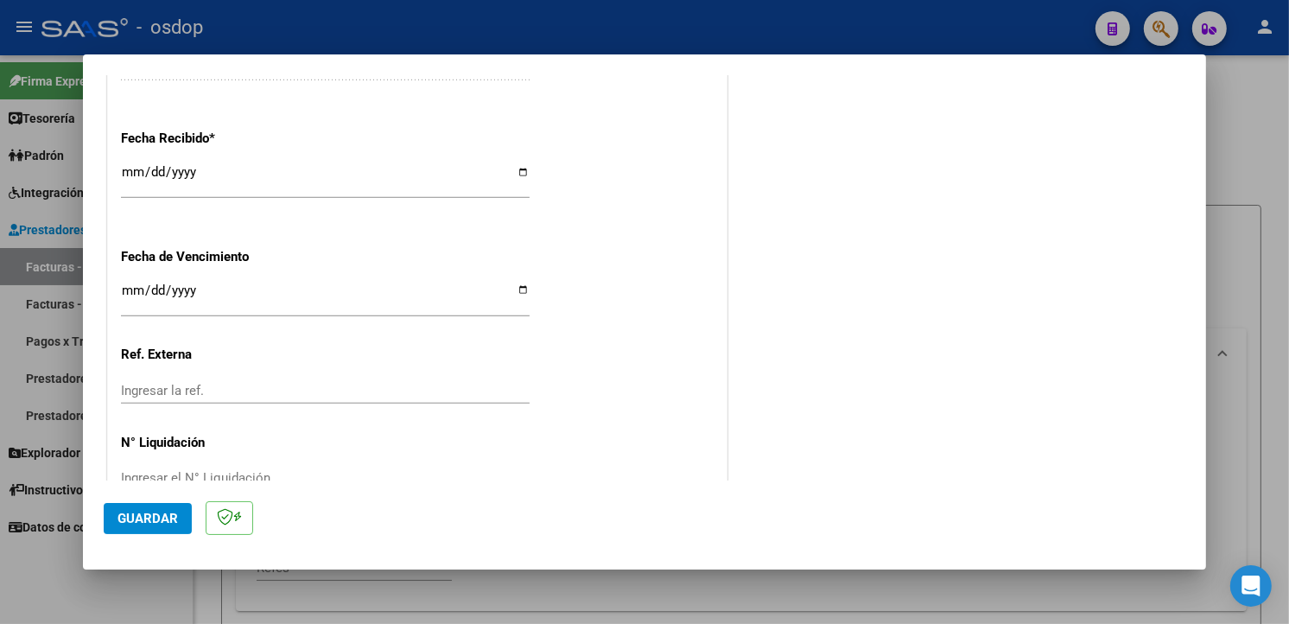
scroll to position [1212, 0]
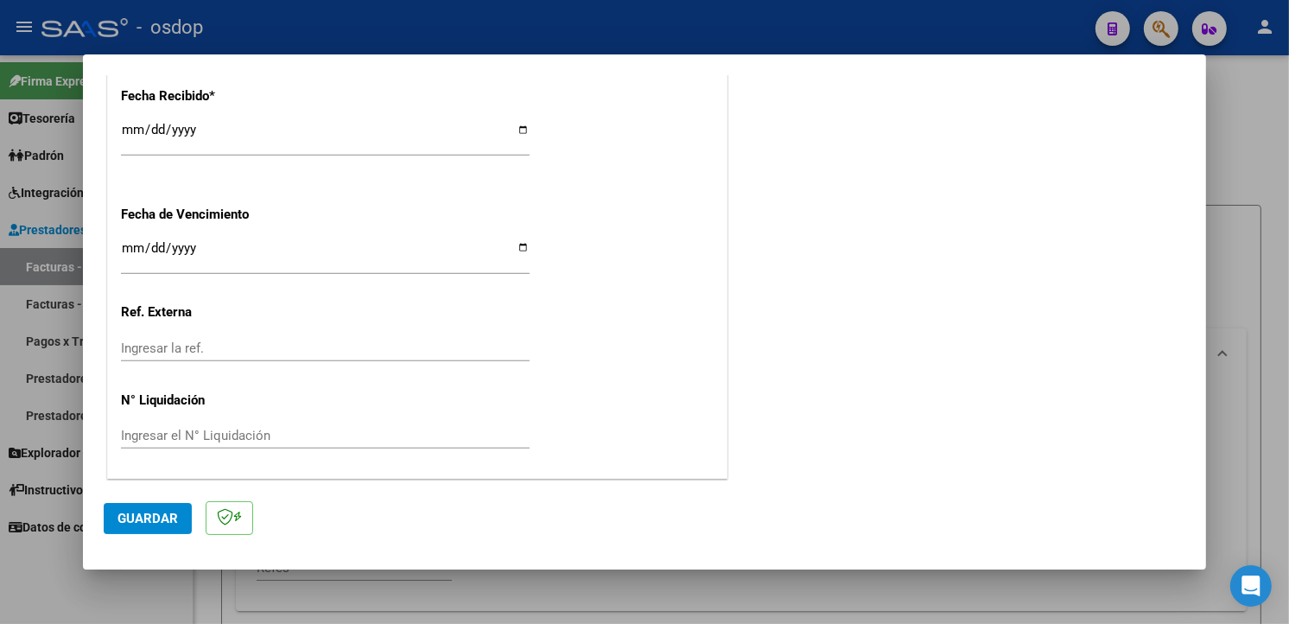
click at [130, 523] on span "Guardar" at bounding box center [147, 519] width 60 height 16
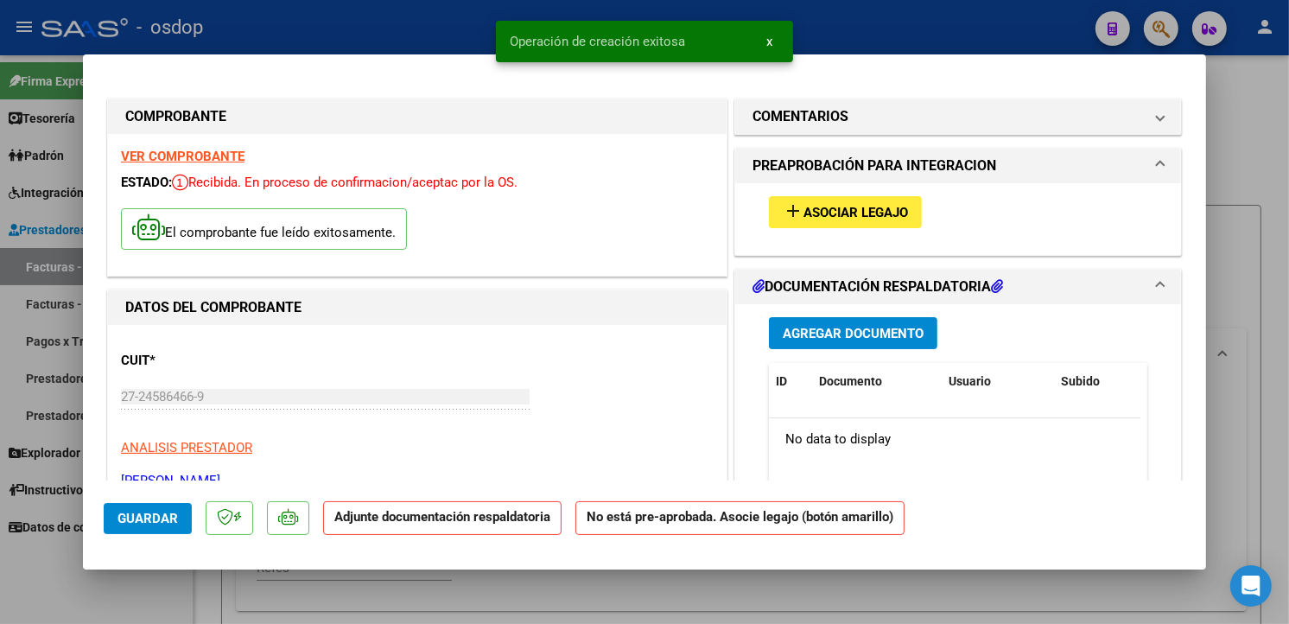
click at [879, 219] on span "Asociar Legajo" at bounding box center [855, 213] width 105 height 16
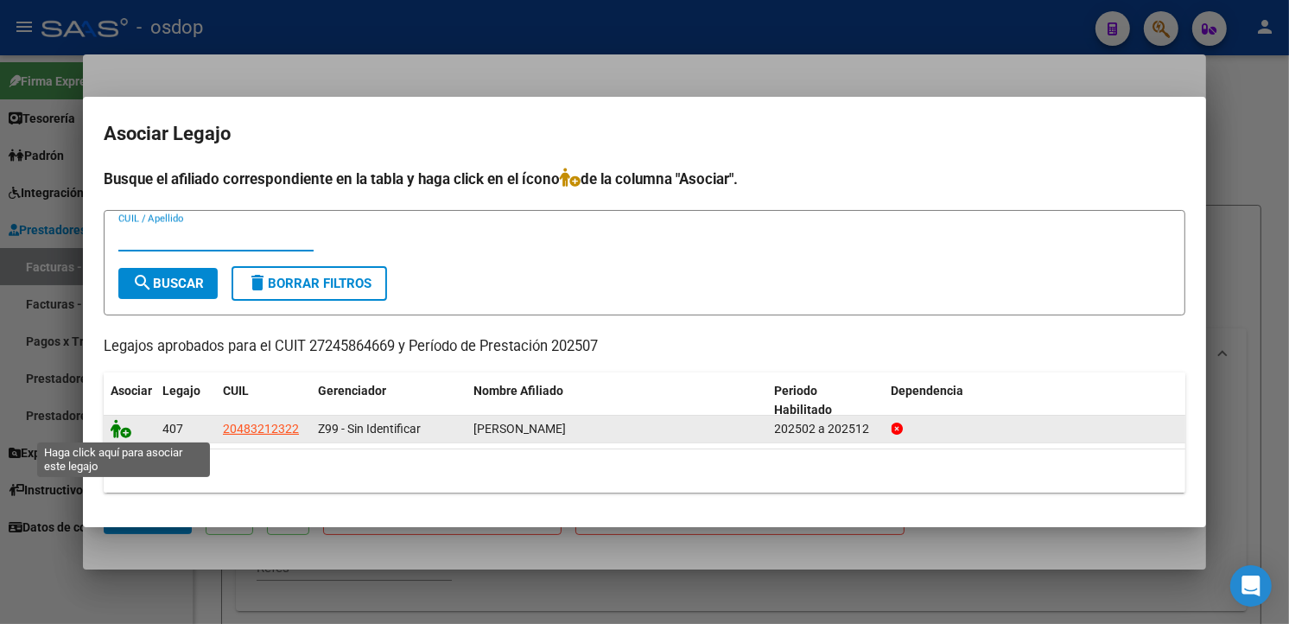
click at [124, 428] on icon at bounding box center [121, 428] width 21 height 19
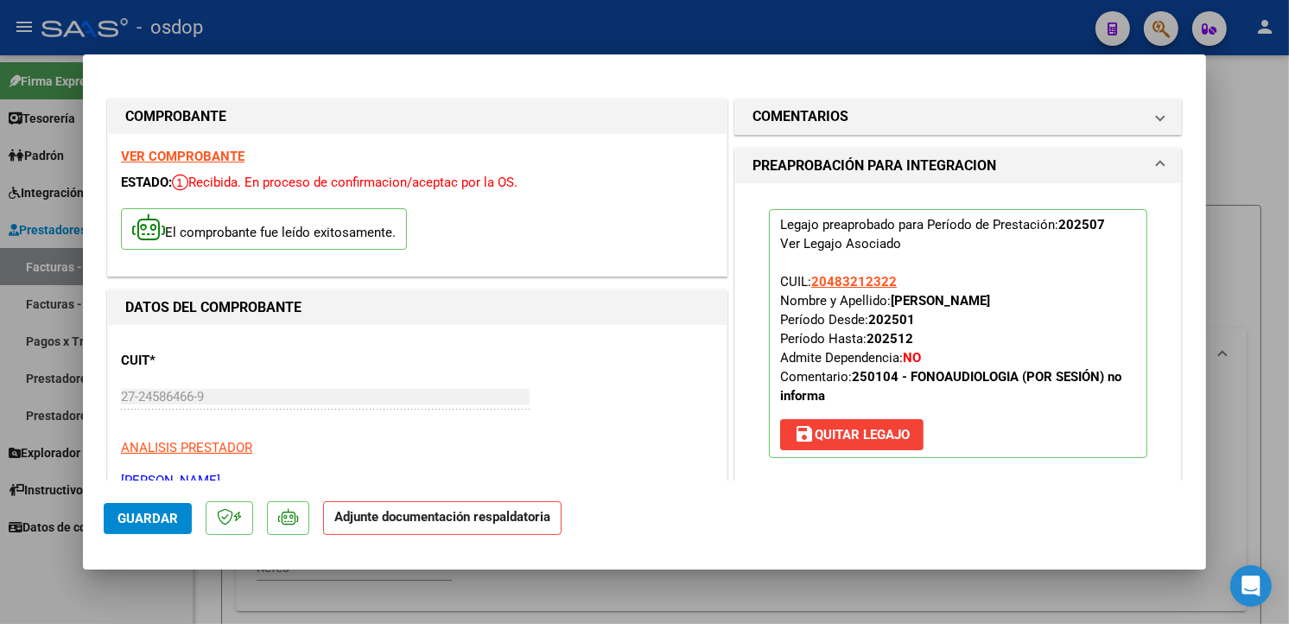
scroll to position [361, 0]
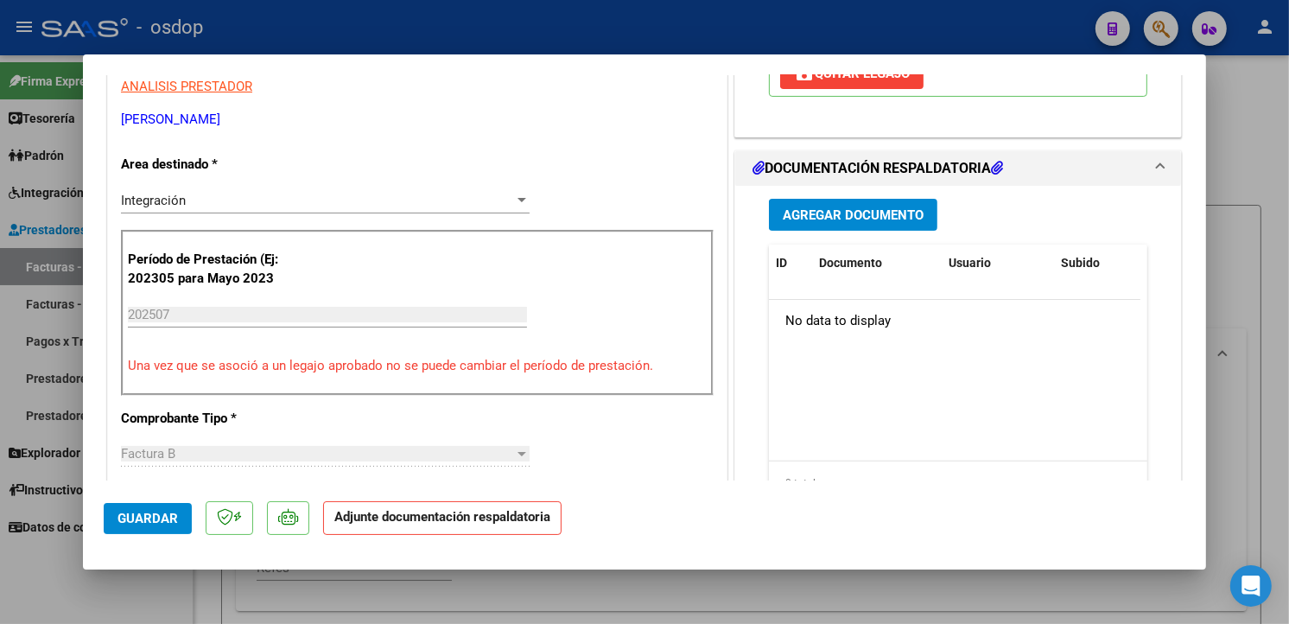
click at [885, 220] on span "Agregar Documento" at bounding box center [853, 215] width 141 height 16
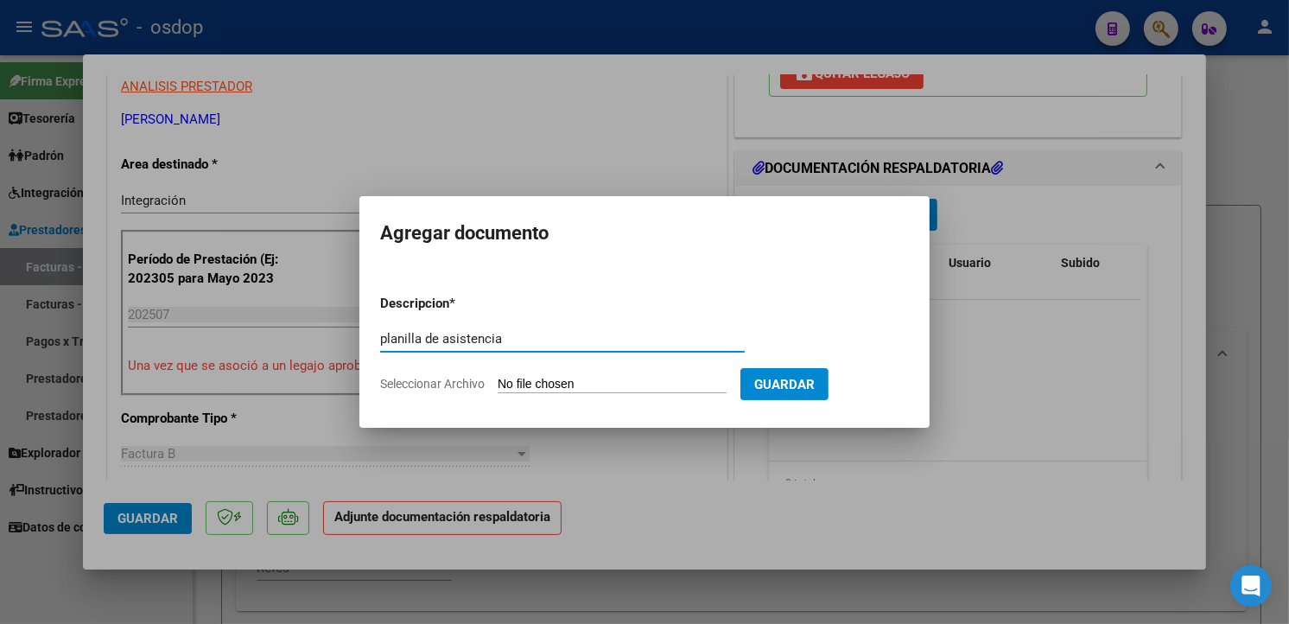
type input "planilla de asistencia"
click at [571, 382] on input "Seleccionar Archivo" at bounding box center [612, 385] width 229 height 16
type input "C:\fakepath\AsistVitelli0725.pdf"
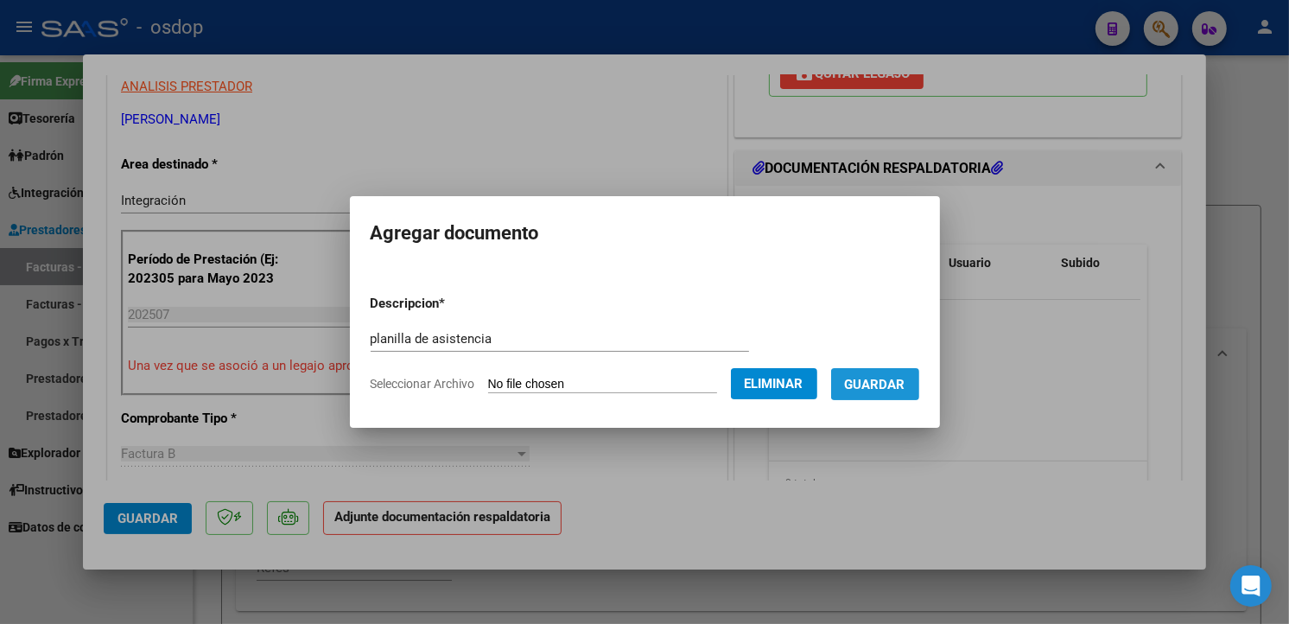
click at [919, 386] on button "Guardar" at bounding box center [875, 384] width 88 height 32
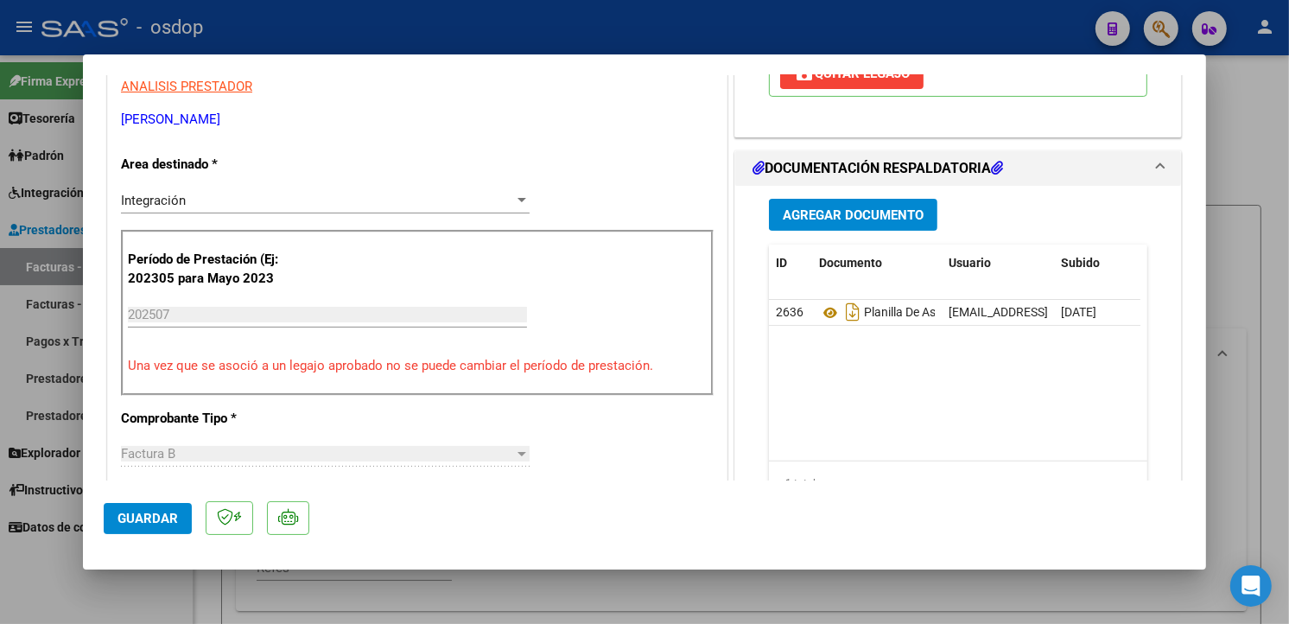
click at [850, 523] on mat-dialog-actions "Guardar" at bounding box center [645, 514] width 1082 height 68
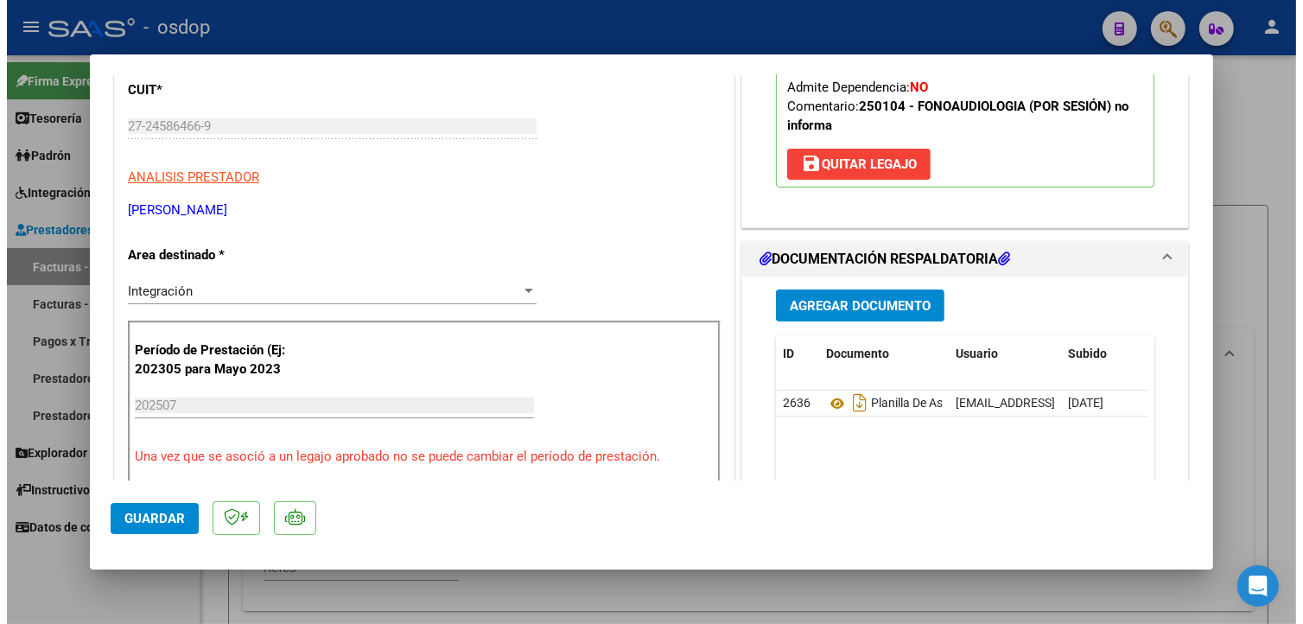
scroll to position [1238, 0]
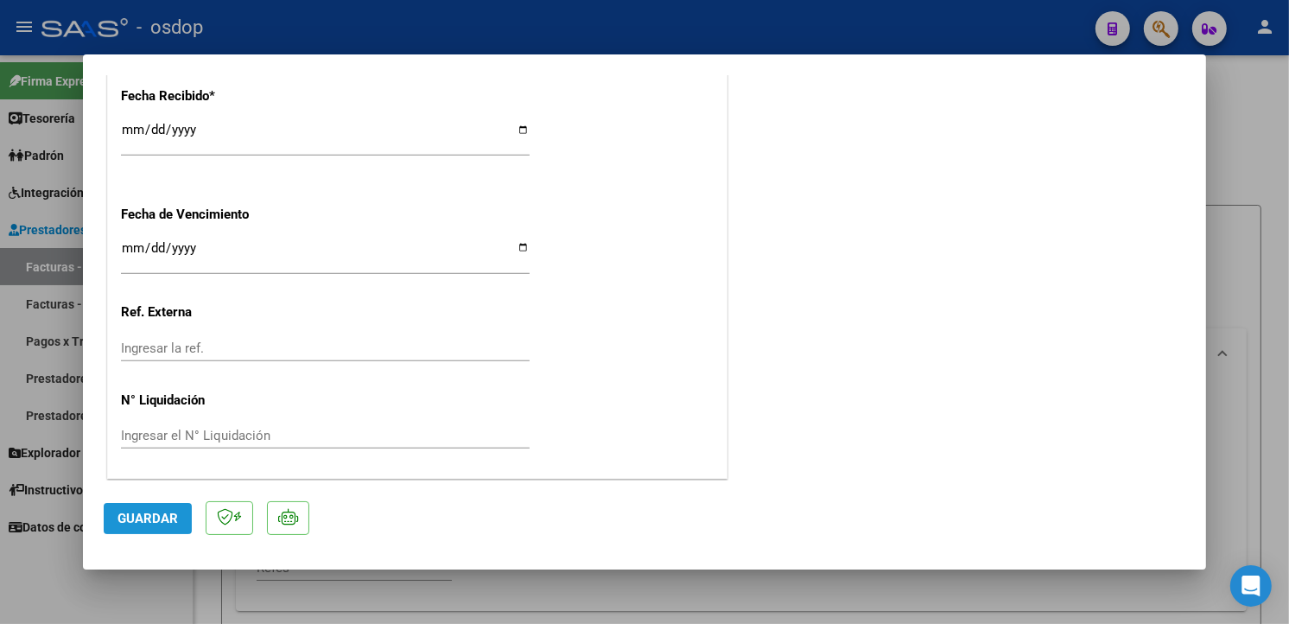
click at [162, 522] on span "Guardar" at bounding box center [147, 519] width 60 height 16
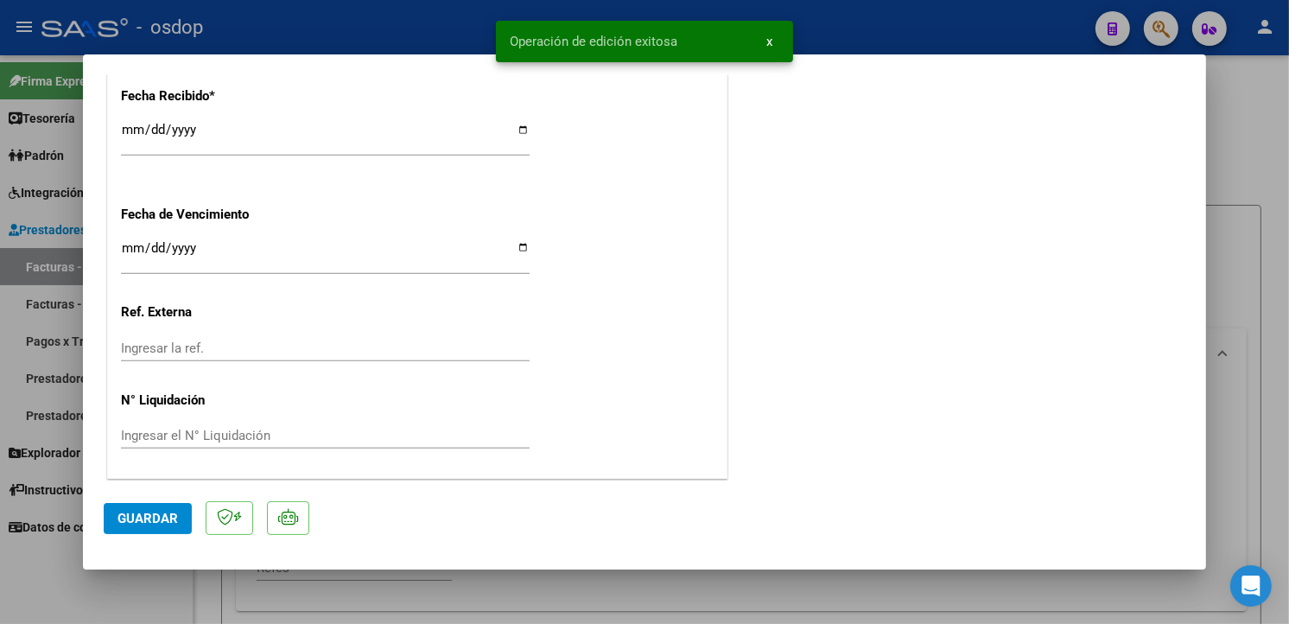
type input "$ 0,00"
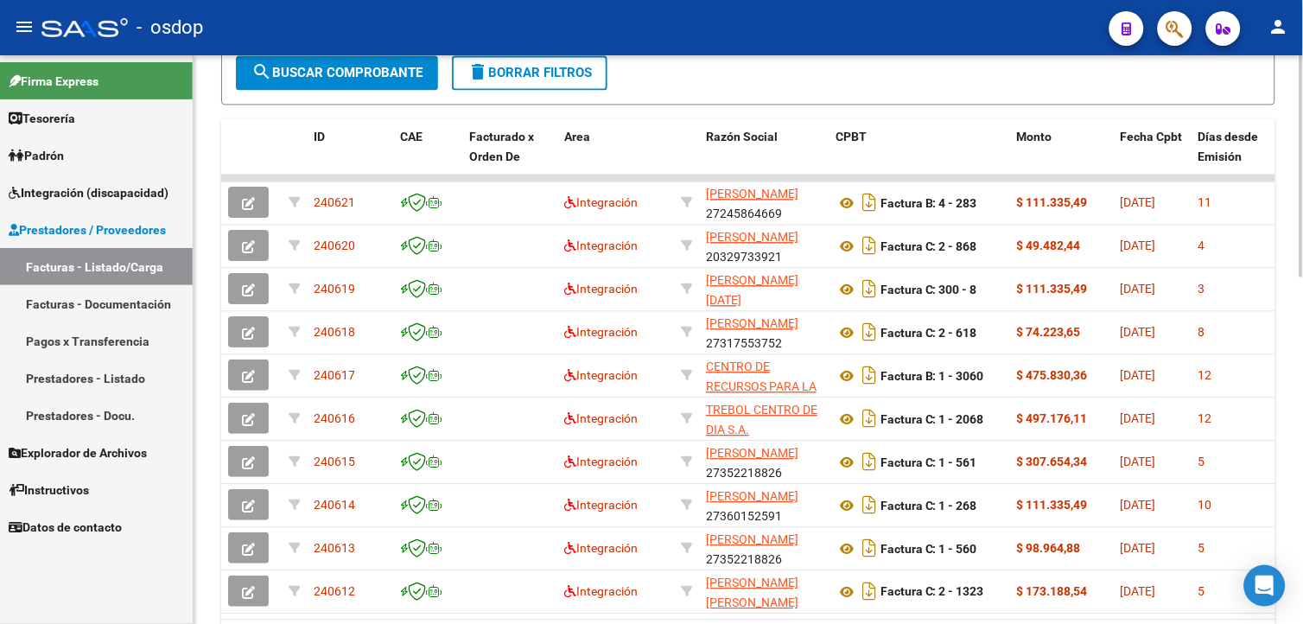
scroll to position [814, 0]
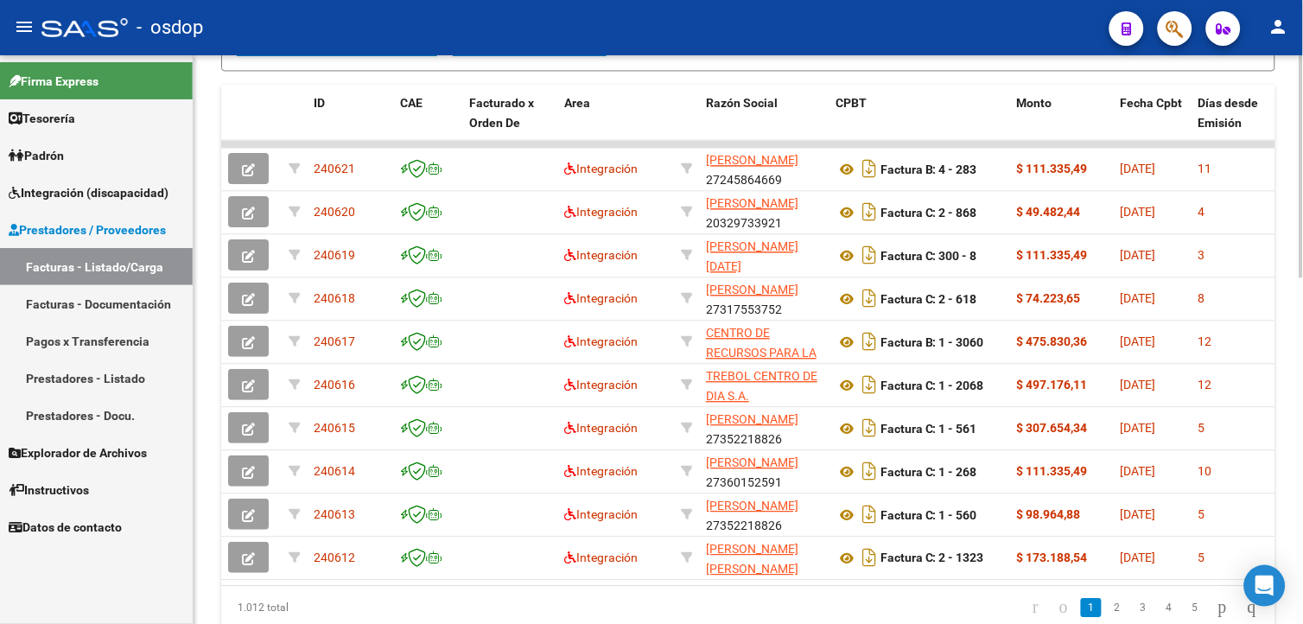
click at [1302, 476] on html "menu - osdop person Firma Express Tesorería Extractos Procesados (csv) Extracto…" at bounding box center [651, 312] width 1303 height 624
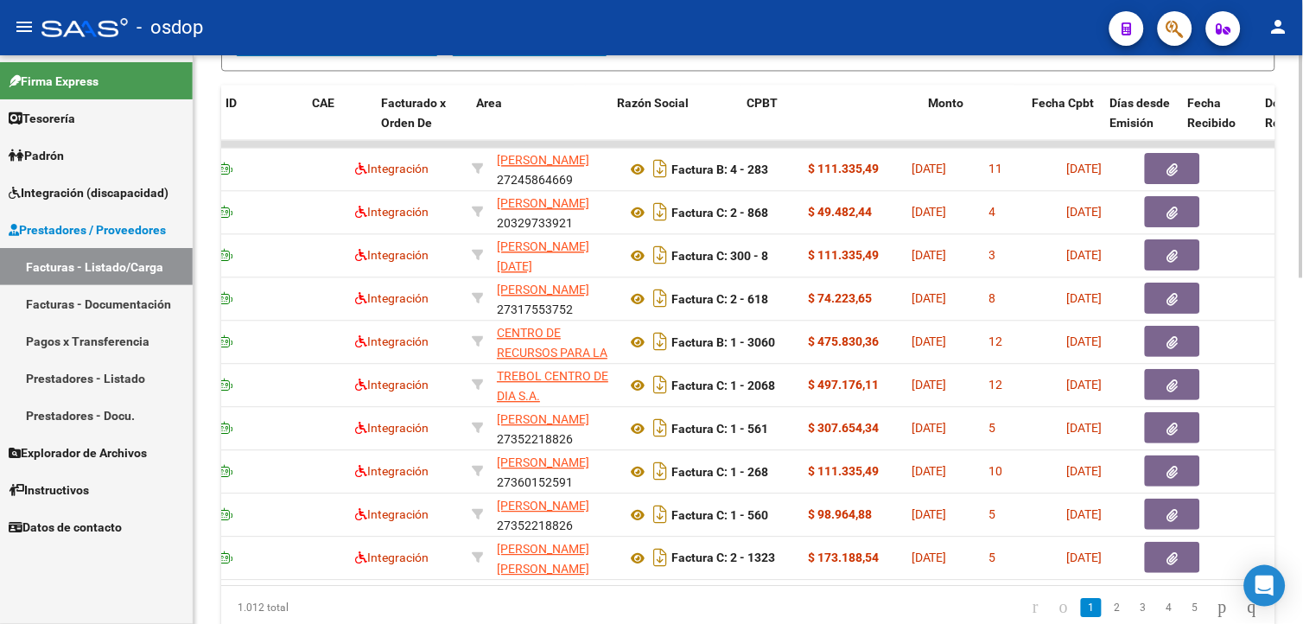
scroll to position [0, 0]
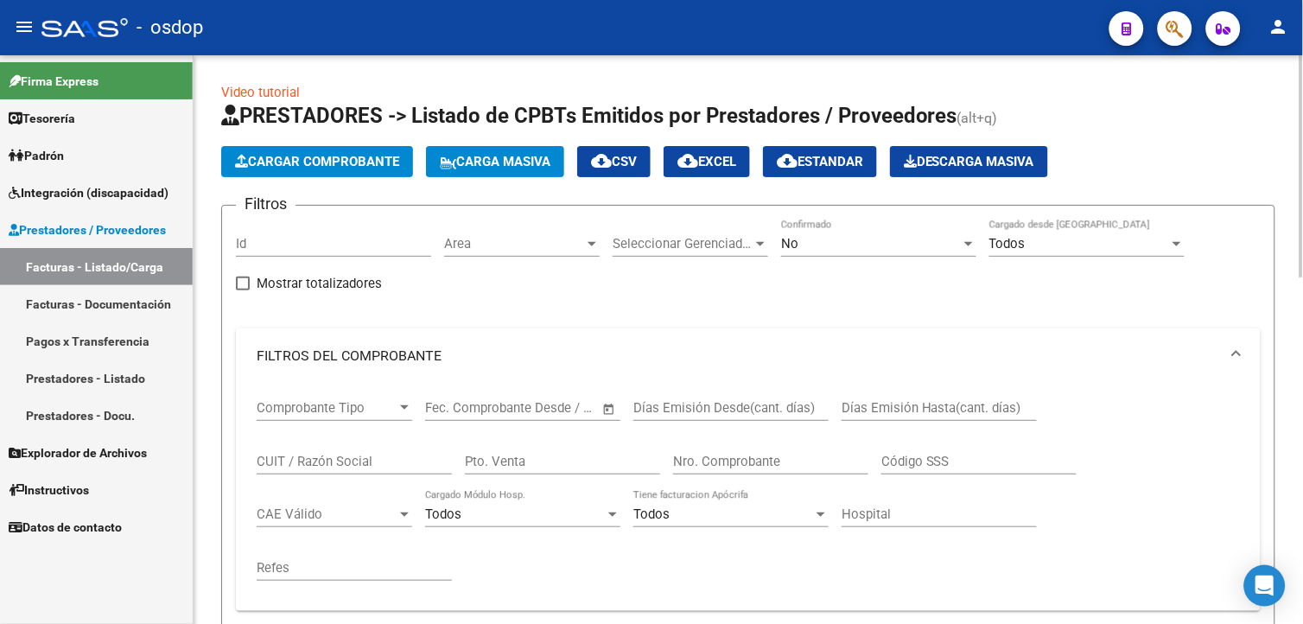
click at [1302, 39] on html "menu - osdop person Firma Express Tesorería Extractos Procesados (csv) Extracto…" at bounding box center [651, 312] width 1303 height 624
click at [390, 143] on app-list-header "PRESTADORES -> Listado de CPBTs Emitidos por Prestadores / Proveedores (alt+q) …" at bounding box center [748, 493] width 1054 height 783
click at [382, 152] on button "Cargar Comprobante" at bounding box center [317, 161] width 192 height 31
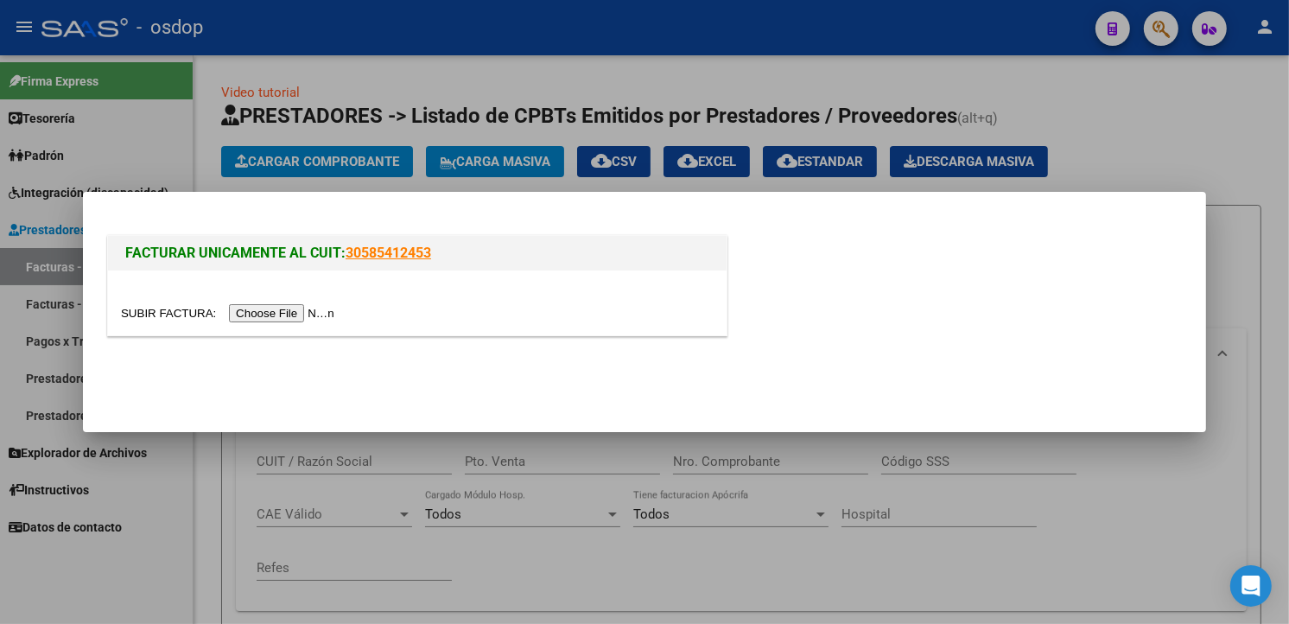
click at [266, 313] on input "file" at bounding box center [230, 313] width 219 height 18
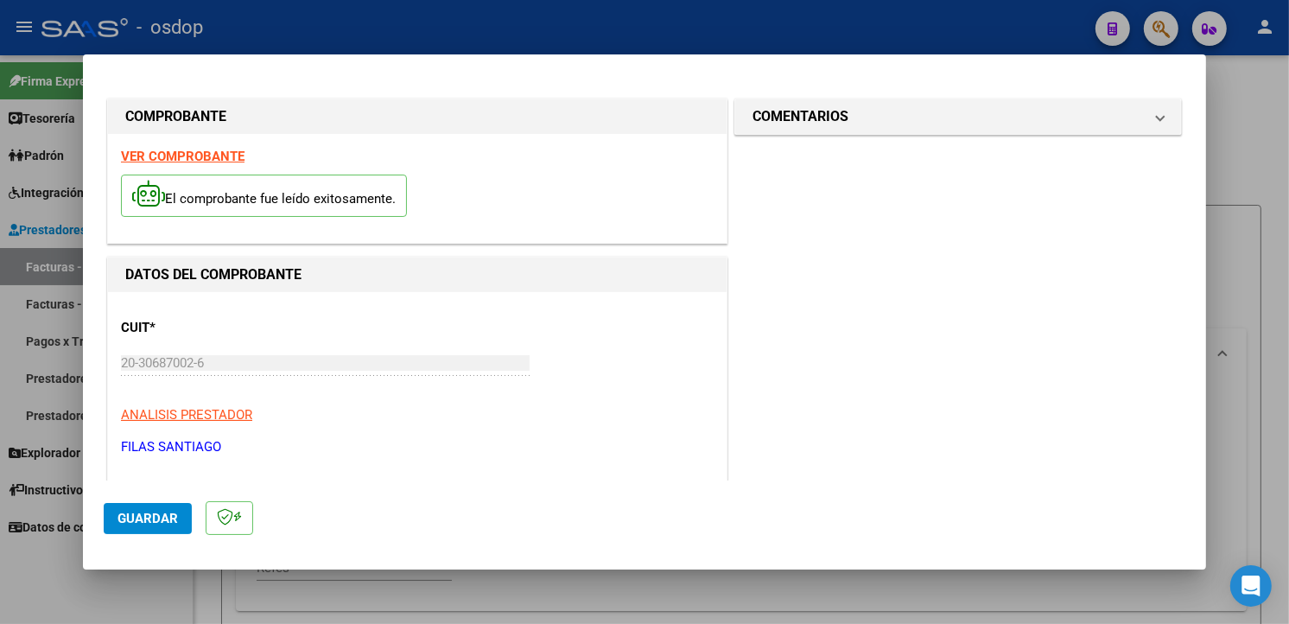
click at [606, 159] on div "VER COMPROBANTE El comprobante fue leído exitosamente." at bounding box center [417, 188] width 619 height 109
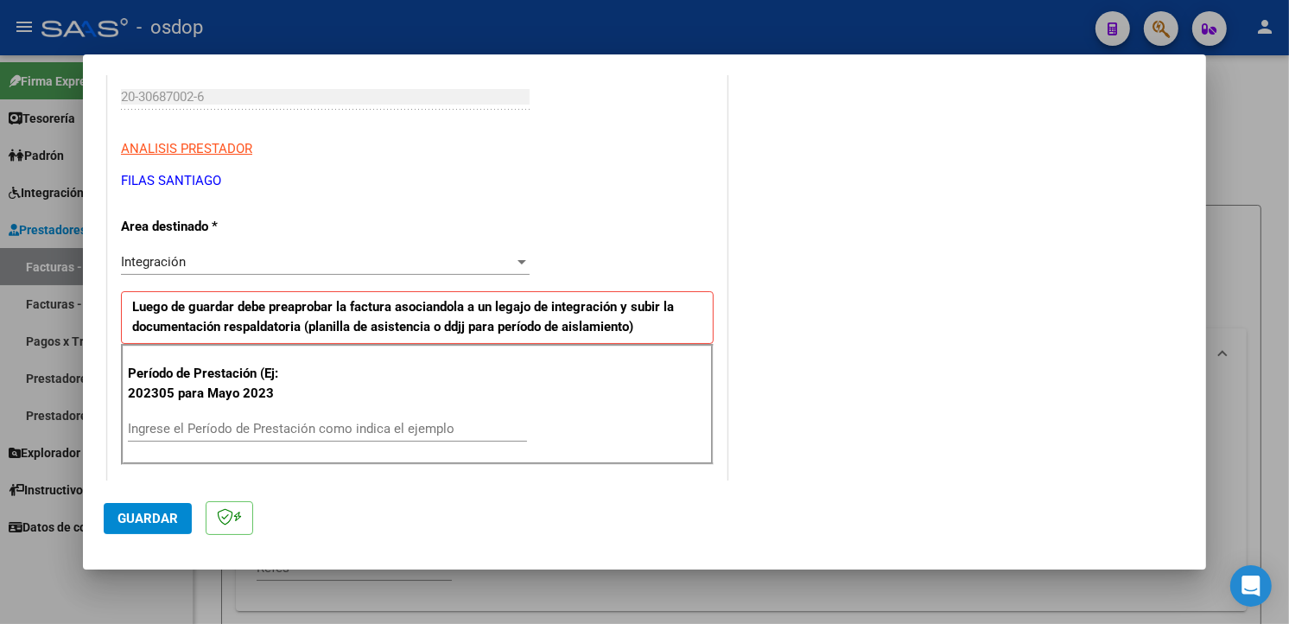
scroll to position [305, 0]
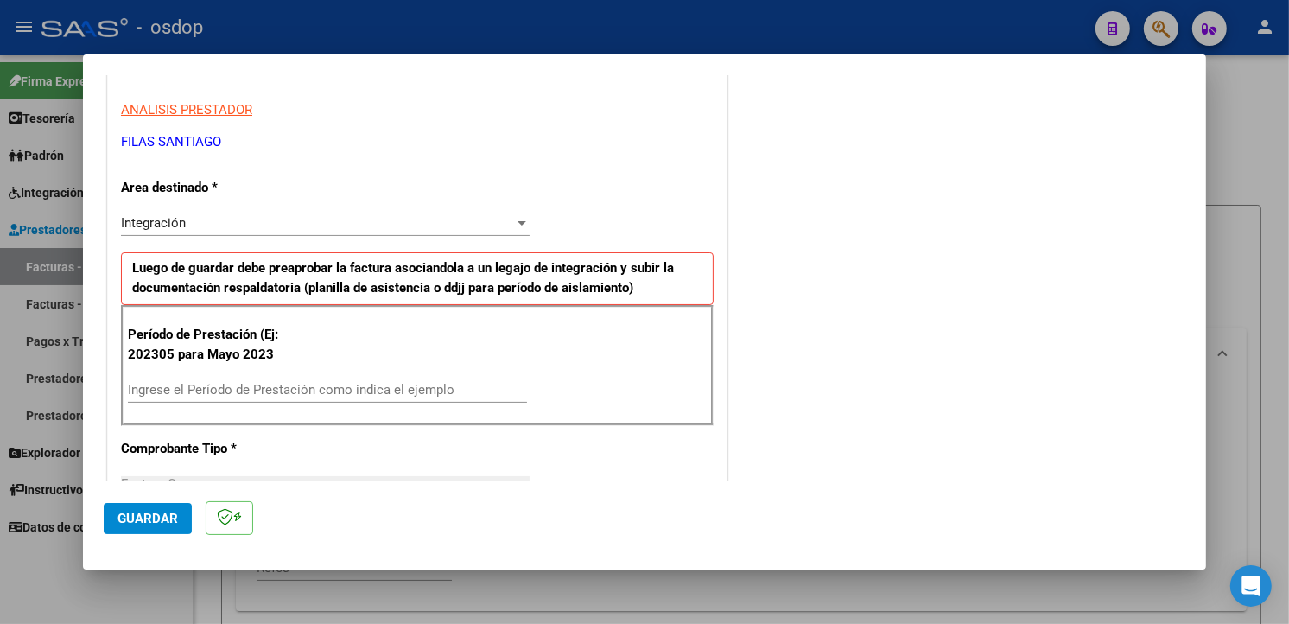
click at [207, 393] on input "Ingrese el Período de Prestación como indica el ejemplo" at bounding box center [327, 390] width 399 height 16
type input "202507"
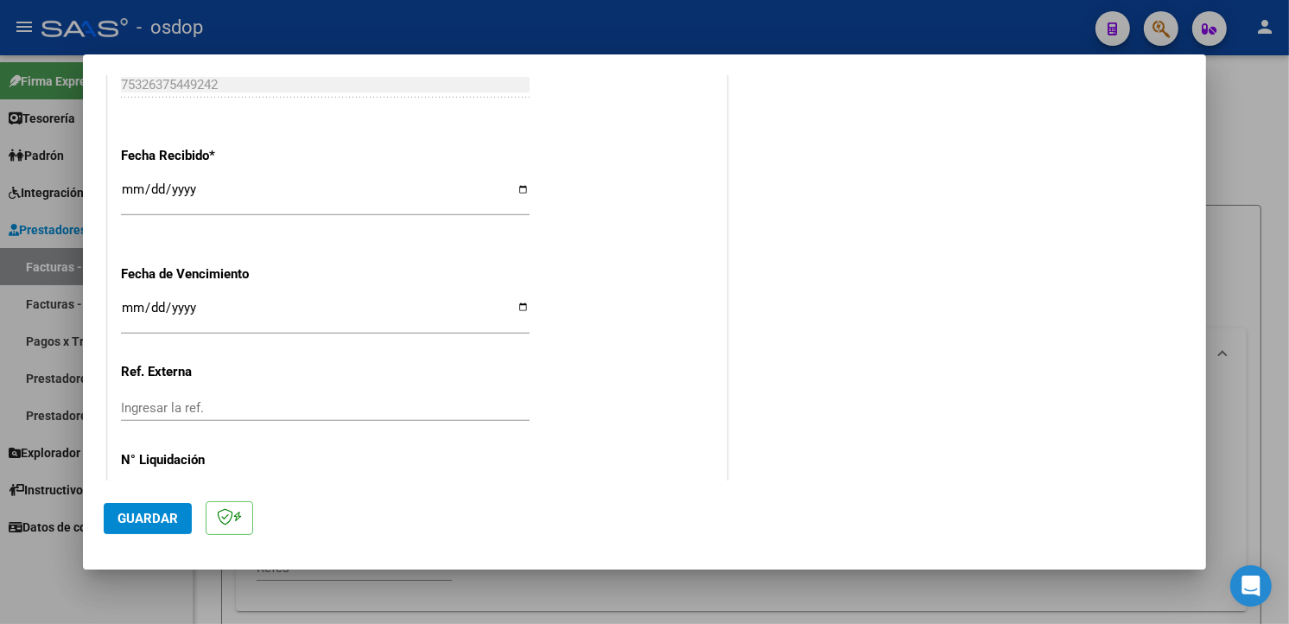
scroll to position [1212, 0]
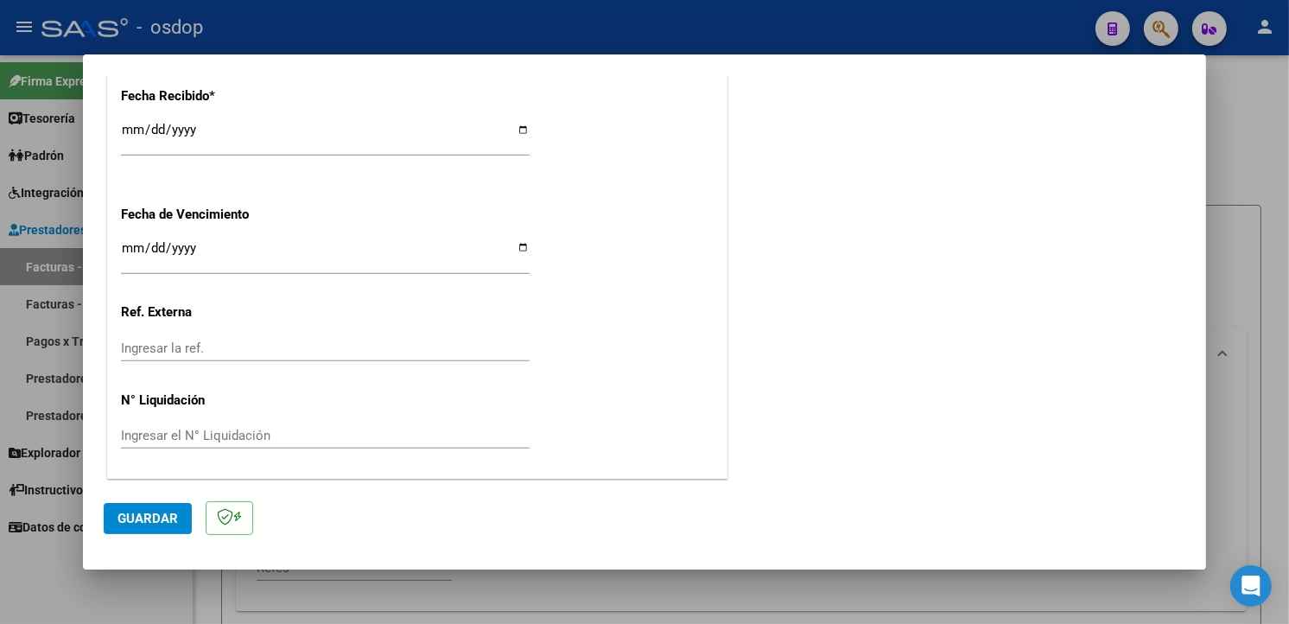
click at [159, 516] on span "Guardar" at bounding box center [147, 519] width 60 height 16
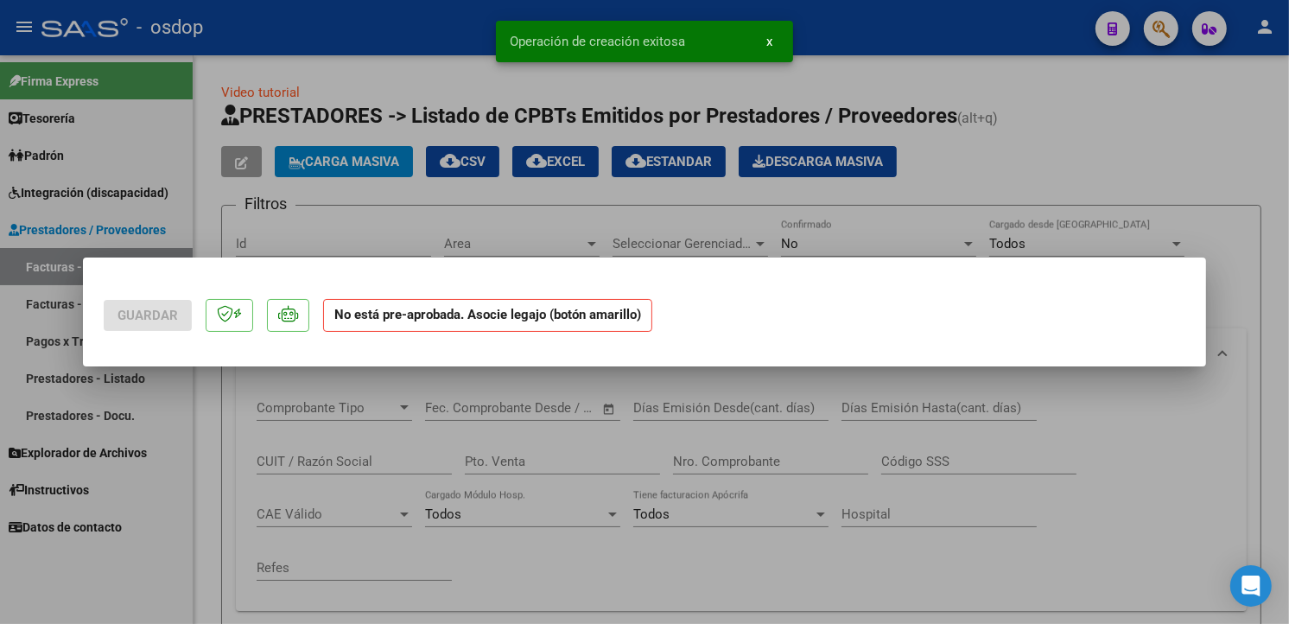
scroll to position [0, 0]
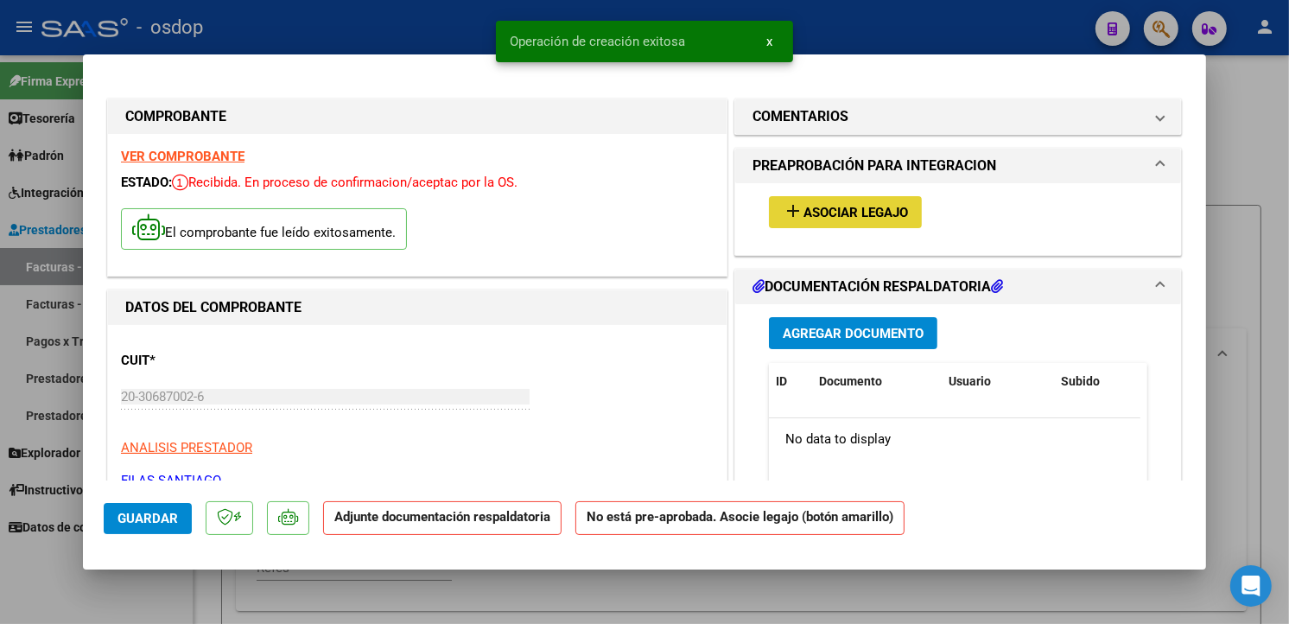
click at [803, 211] on span "Asociar Legajo" at bounding box center [855, 213] width 105 height 16
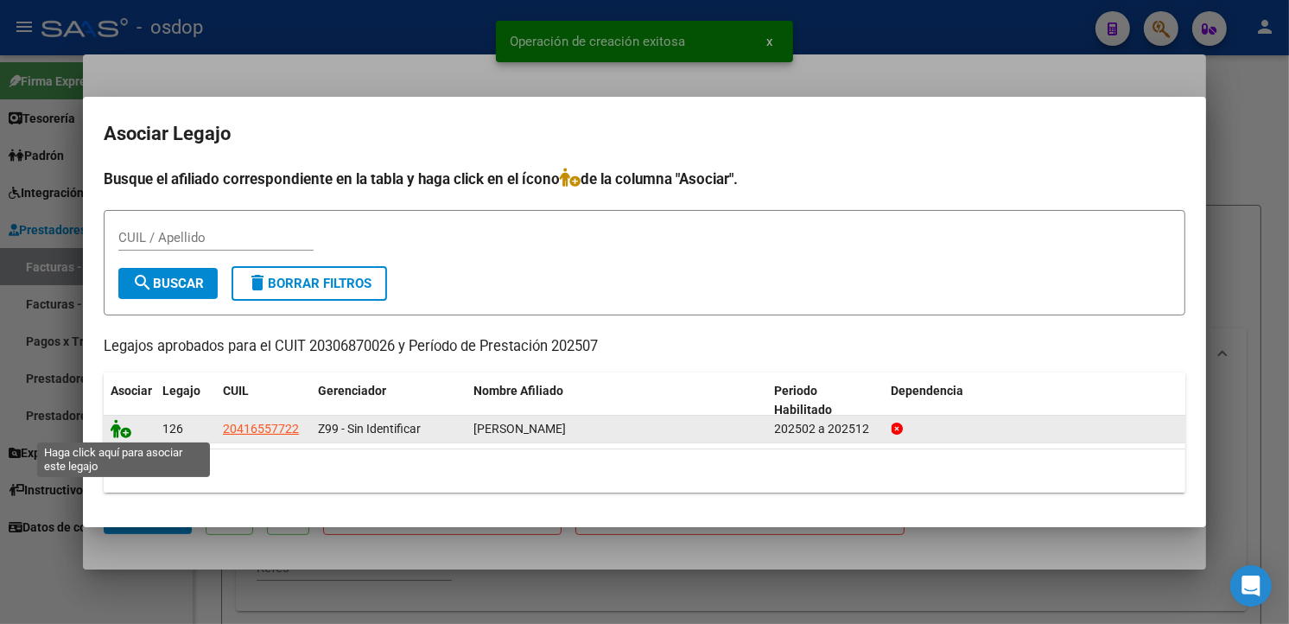
click at [116, 433] on icon at bounding box center [121, 428] width 21 height 19
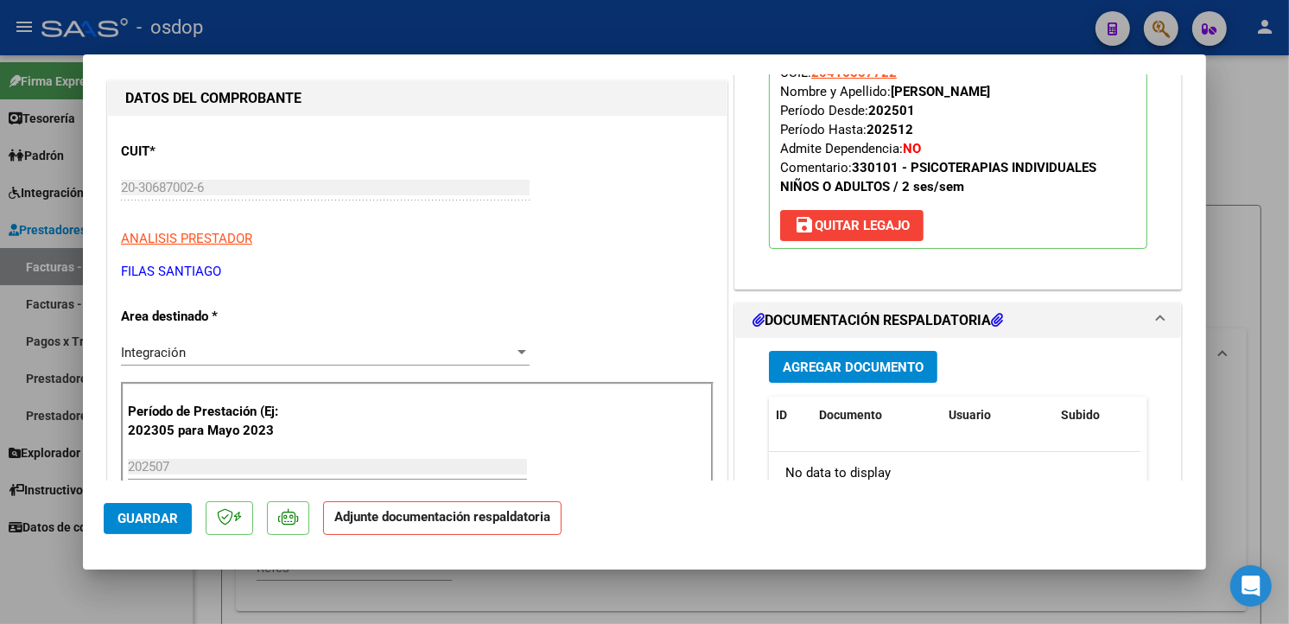
scroll to position [300, 0]
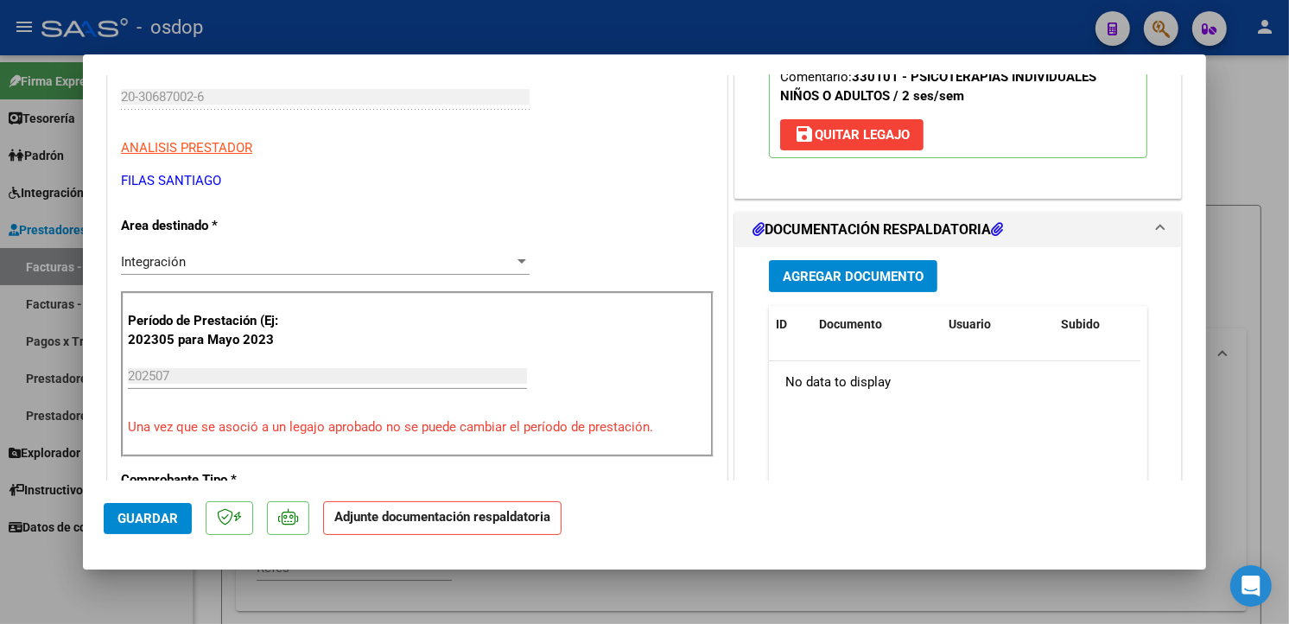
click at [879, 277] on span "Agregar Documento" at bounding box center [853, 277] width 141 height 16
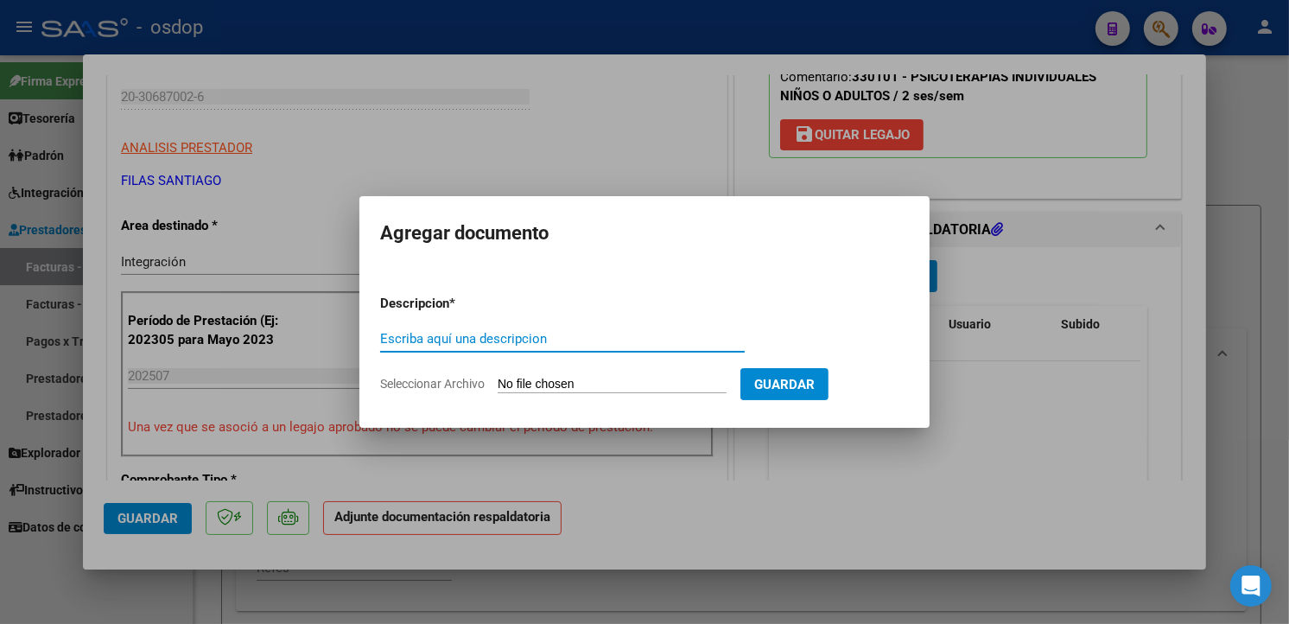
click at [477, 333] on input "Escriba aquí una descripcion" at bounding box center [562, 339] width 365 height 16
type input "planilla de asistencia"
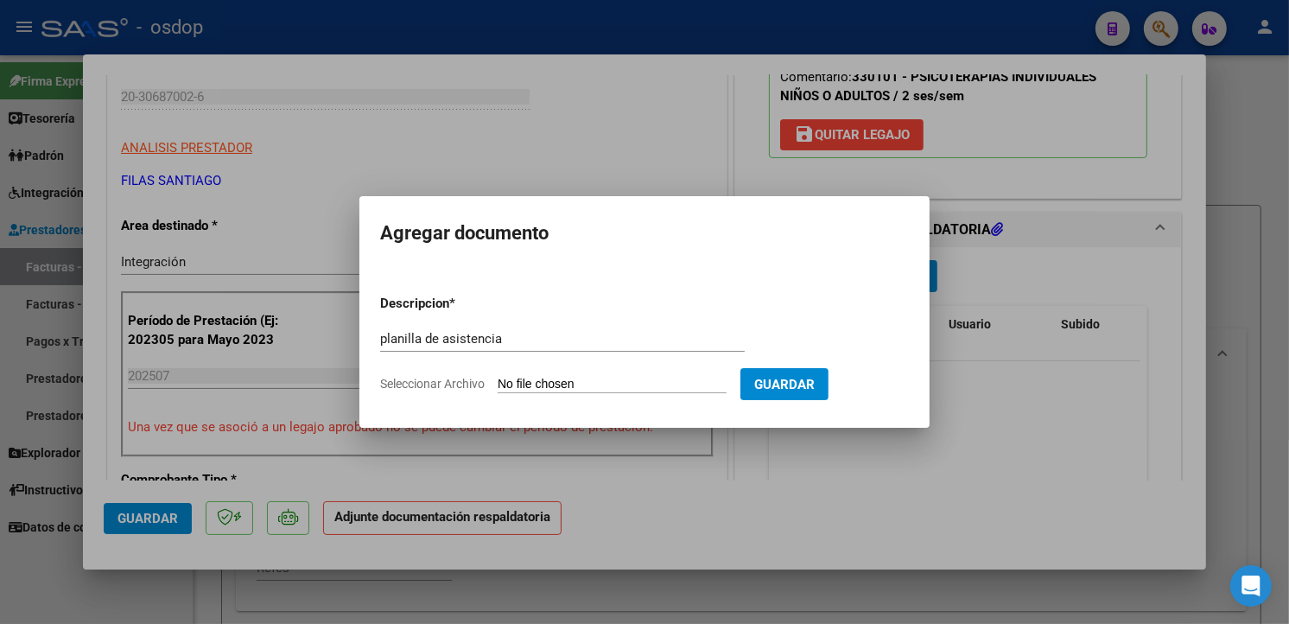
click at [544, 384] on input "Seleccionar Archivo" at bounding box center [612, 385] width 229 height 16
type input "C:\fakepath\asistencias [PERSON_NAME] [DATE].pdf"
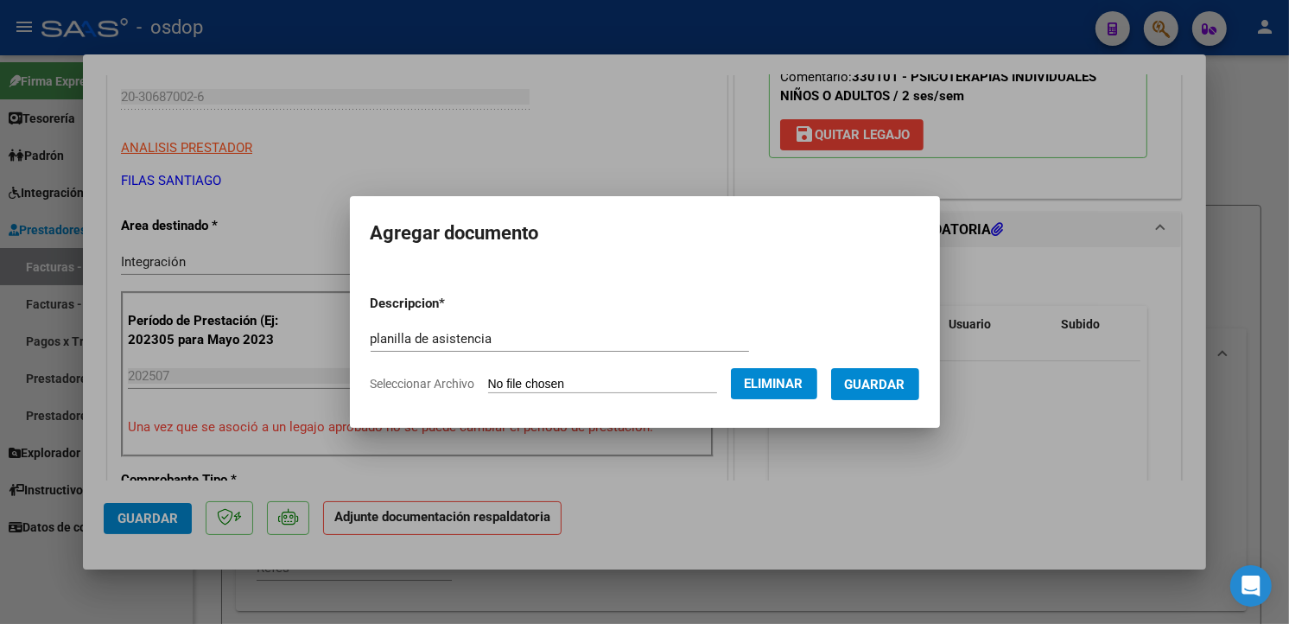
click at [902, 387] on span "Guardar" at bounding box center [875, 385] width 60 height 16
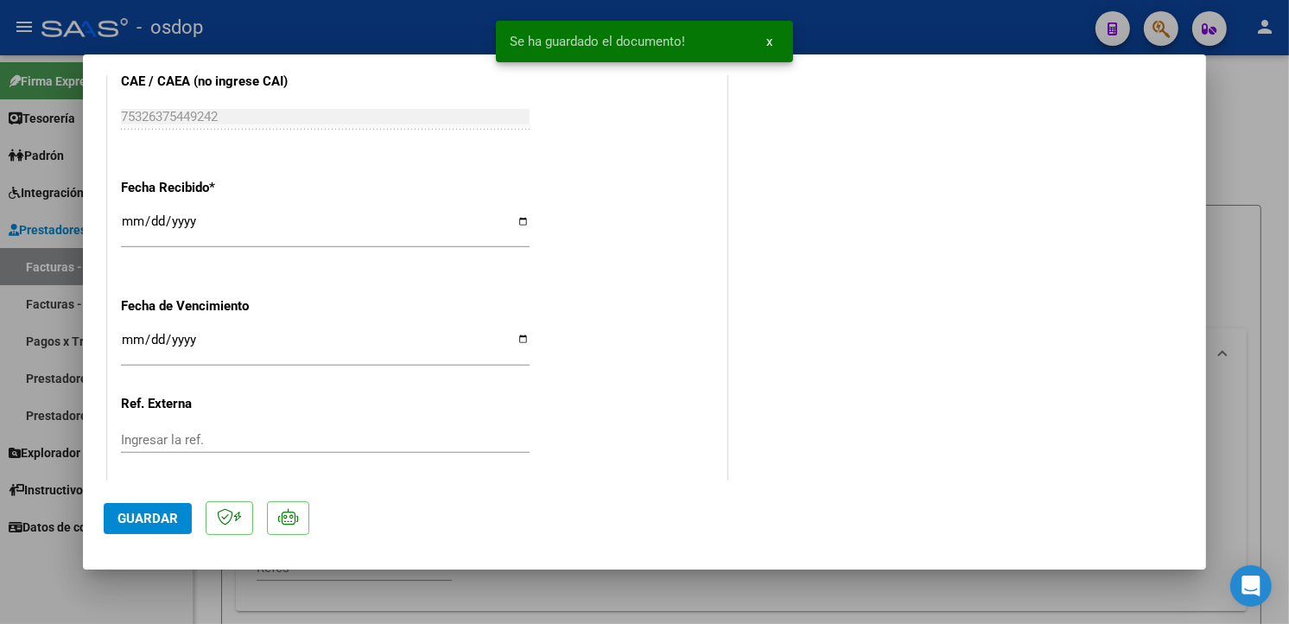
scroll to position [1238, 0]
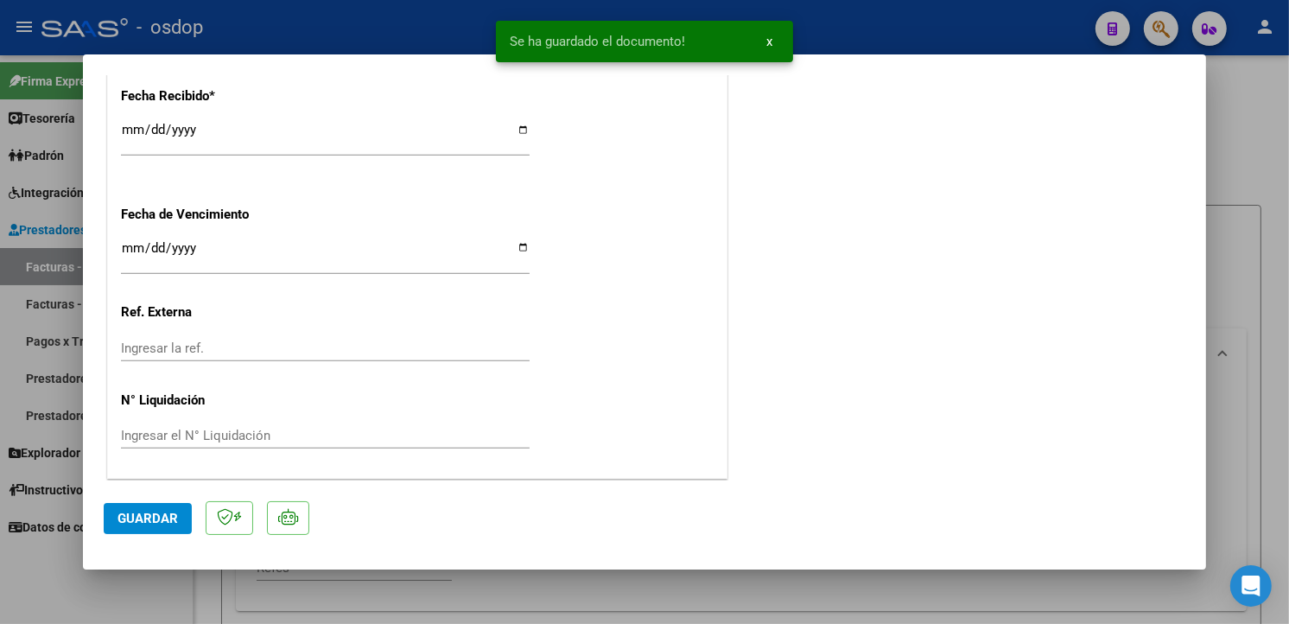
click at [153, 513] on span "Guardar" at bounding box center [147, 519] width 60 height 16
type input "$ 0,00"
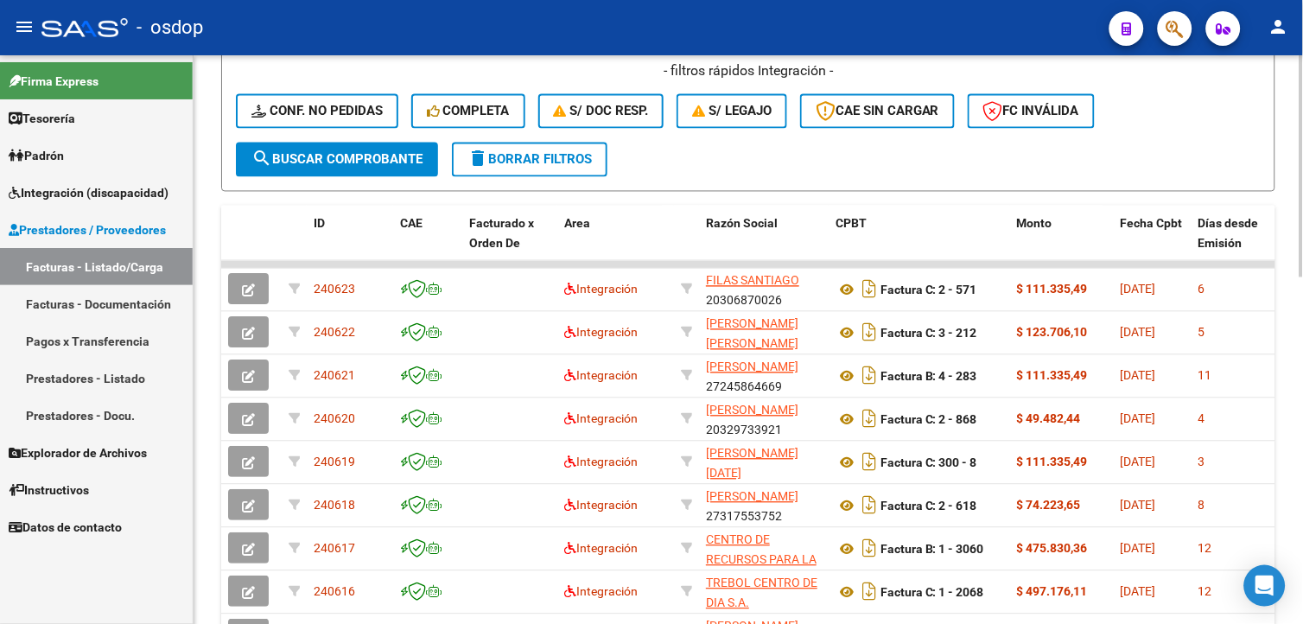
scroll to position [764, 0]
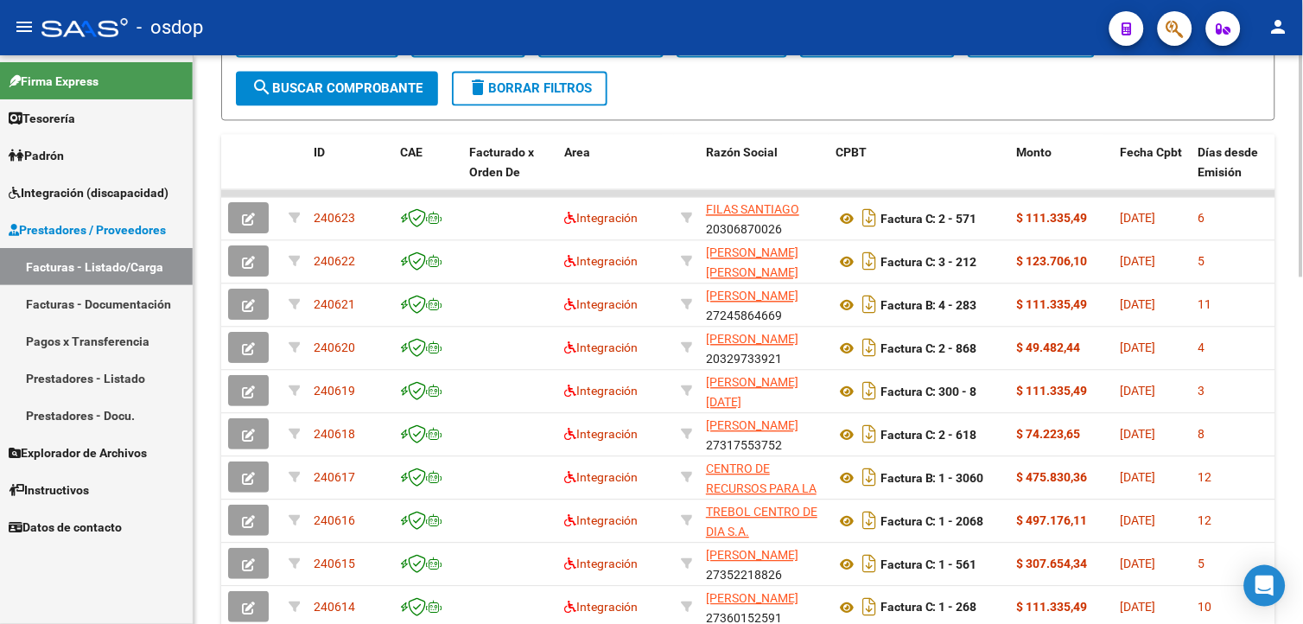
click at [1302, 512] on html "menu - osdop person Firma Express Tesorería Extractos Procesados (csv) Extracto…" at bounding box center [651, 312] width 1303 height 624
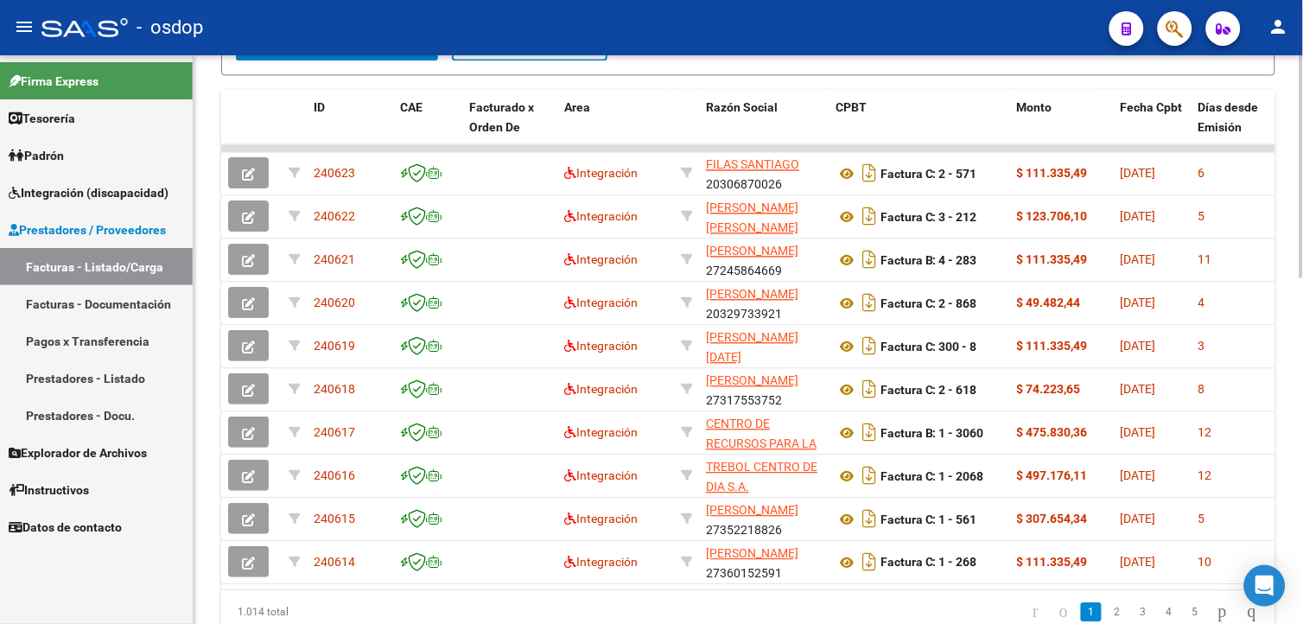
scroll to position [815, 0]
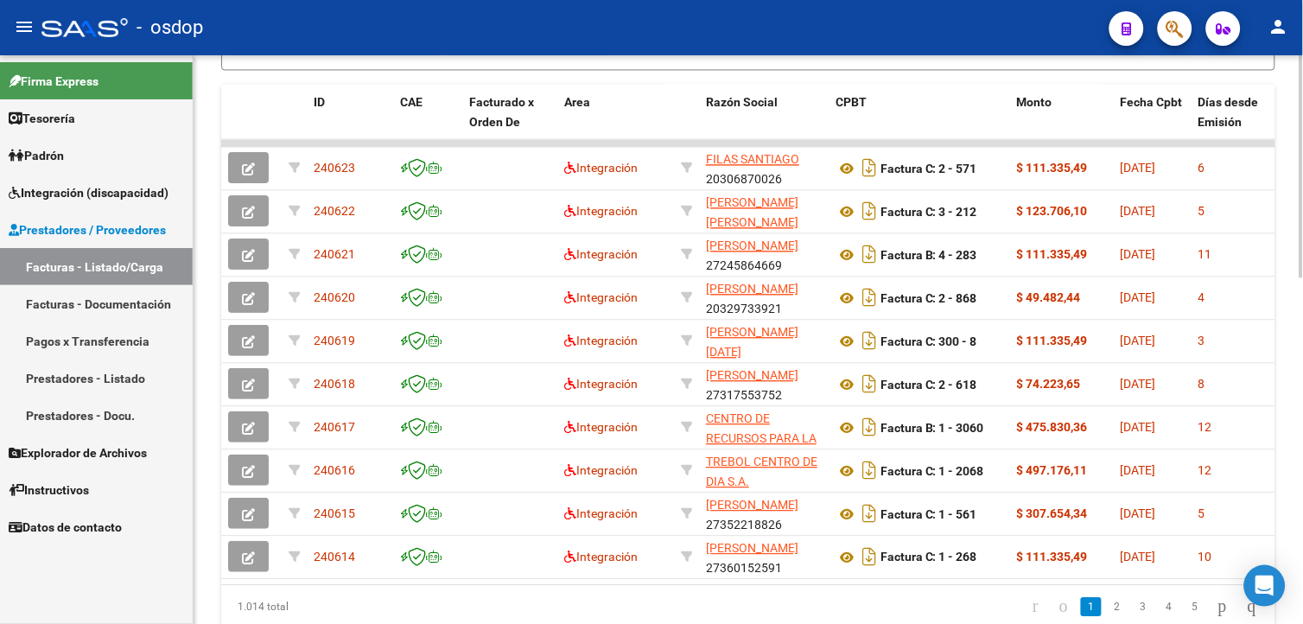
click at [1302, 461] on div at bounding box center [1301, 489] width 4 height 222
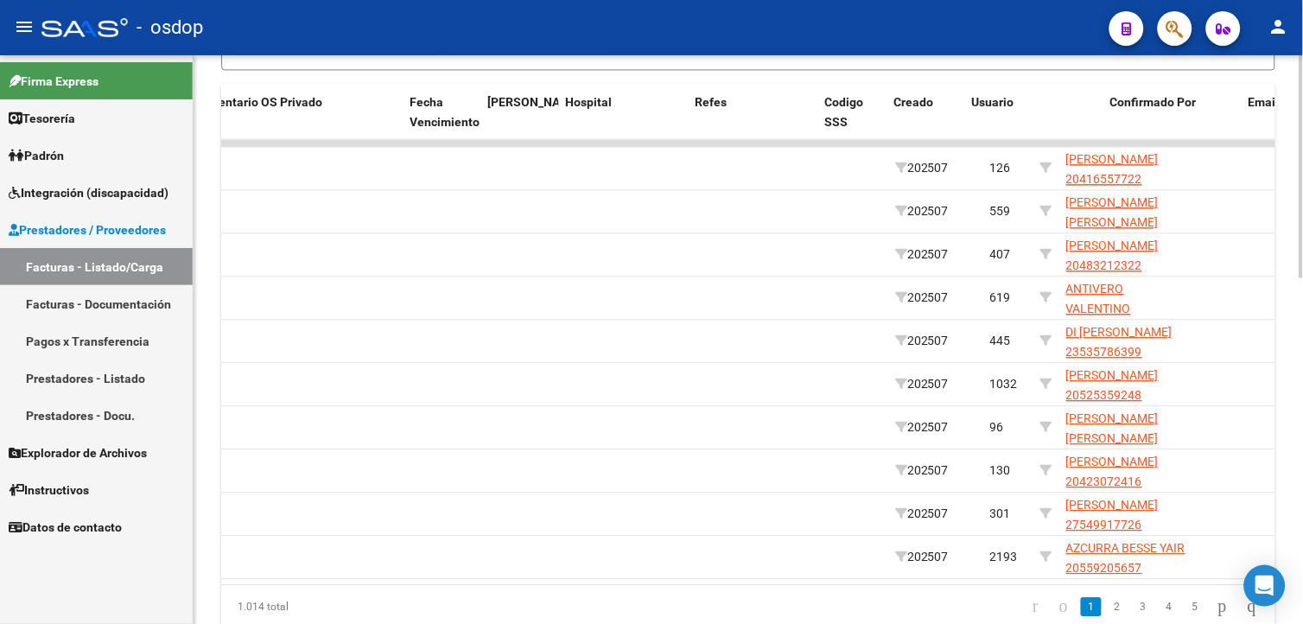
scroll to position [0, 3356]
